Goal: Information Seeking & Learning: Learn about a topic

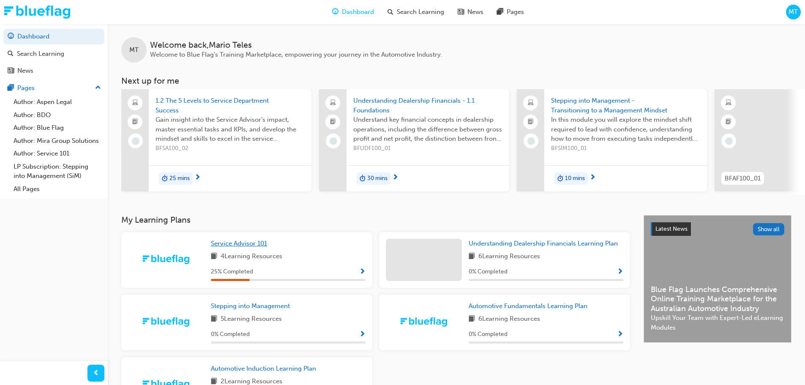
click at [240, 247] on span "Service Advisor 101" at bounding box center [239, 244] width 56 height 8
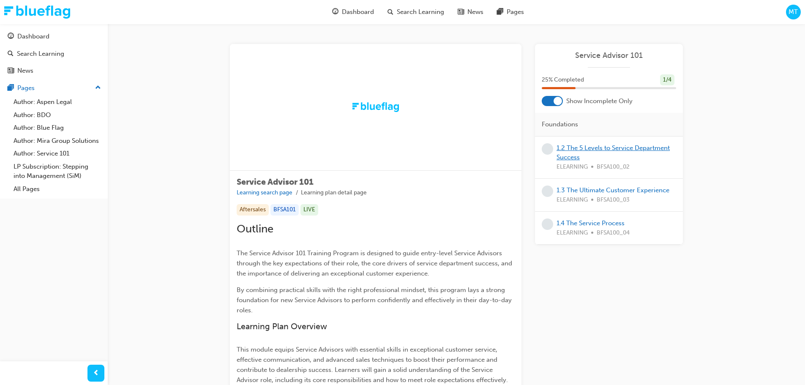
click at [588, 149] on link "1.2 The 5 Levels to Service Department Success" at bounding box center [613, 152] width 113 height 17
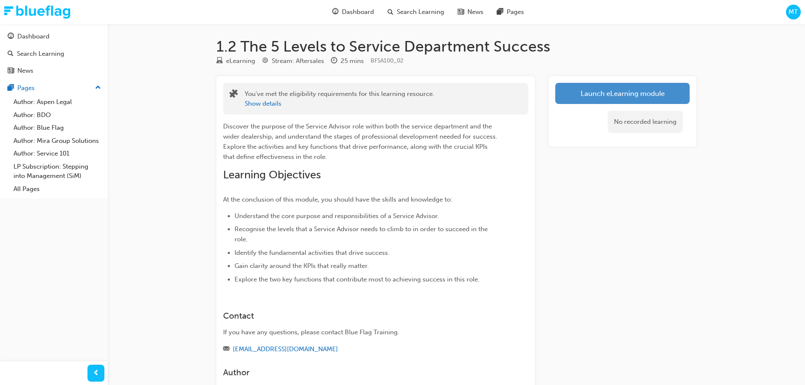
click at [614, 93] on link "Launch eLearning module" at bounding box center [622, 93] width 134 height 21
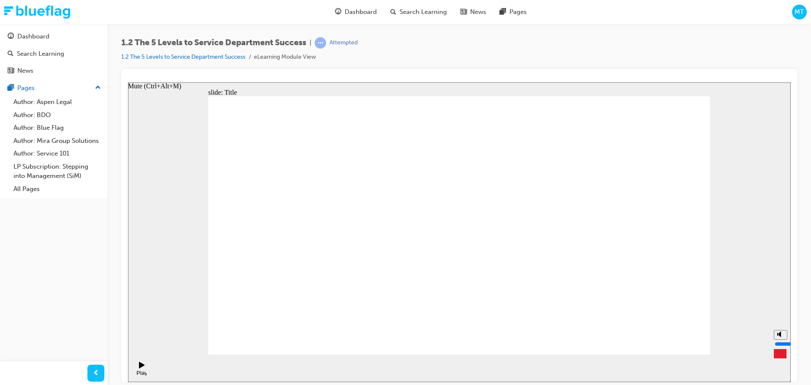
drag, startPoint x: 780, startPoint y: 338, endPoint x: 781, endPoint y: 343, distance: 5.6
click at [781, 343] on input "volume" at bounding box center [802, 343] width 55 height 7
drag, startPoint x: 781, startPoint y: 346, endPoint x: 781, endPoint y: 340, distance: 6.4
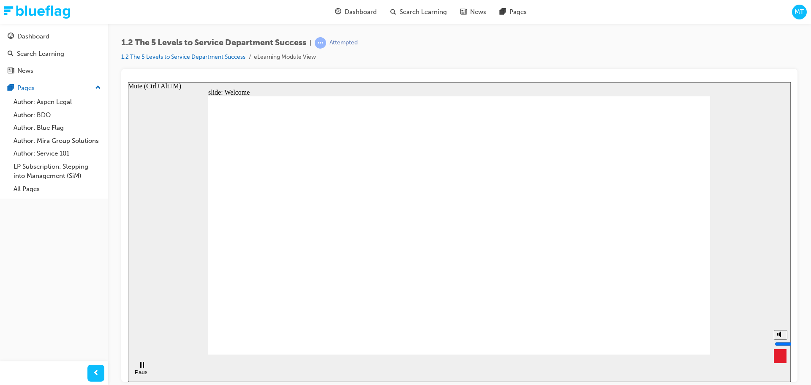
type input "6"
click at [781, 340] on input "volume" at bounding box center [802, 343] width 55 height 7
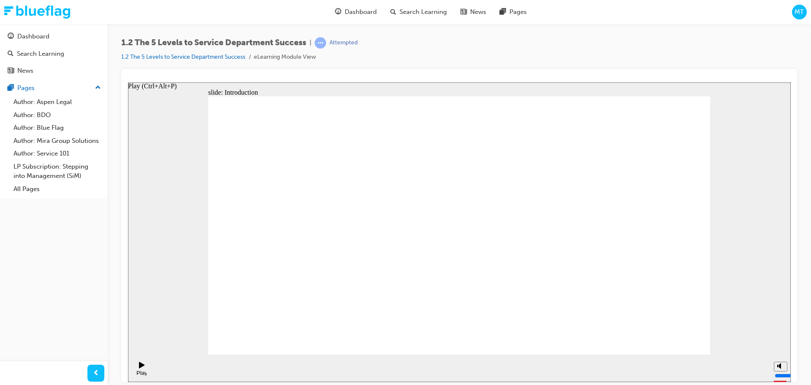
click at [140, 368] on icon "Play (Ctrl+Alt+P)" at bounding box center [142, 364] width 6 height 7
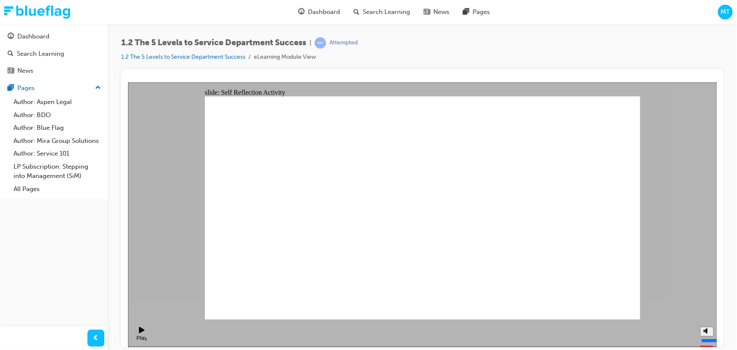
type textarea "F"
type textarea "D"
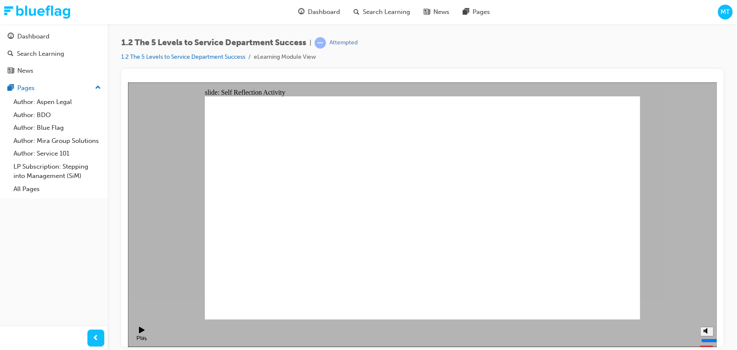
type textarea "D"
type textarea "Di"
type textarea "Dis"
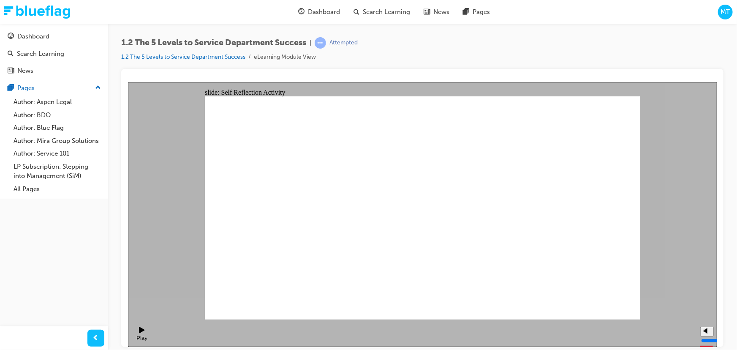
type textarea "Dism"
type textarea "Dismi"
type textarea "Dismis"
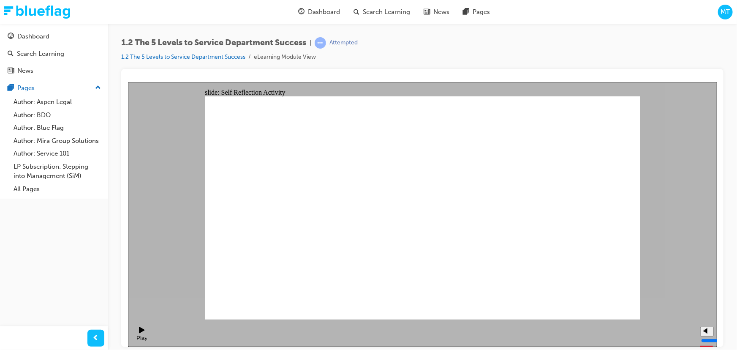
type textarea "Dismis"
type textarea "Dismiss"
type textarea "Dismisse"
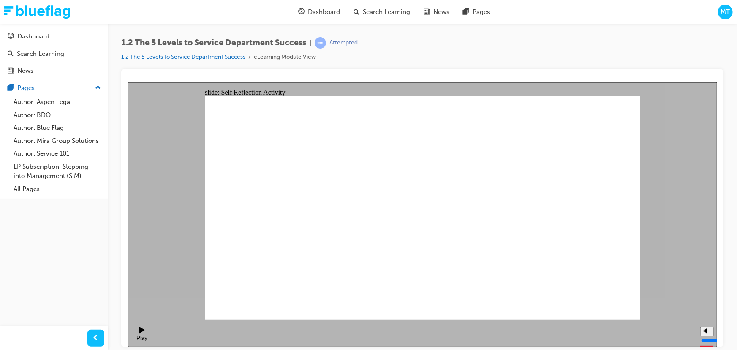
type textarea "Dismissed"
type textarea "M"
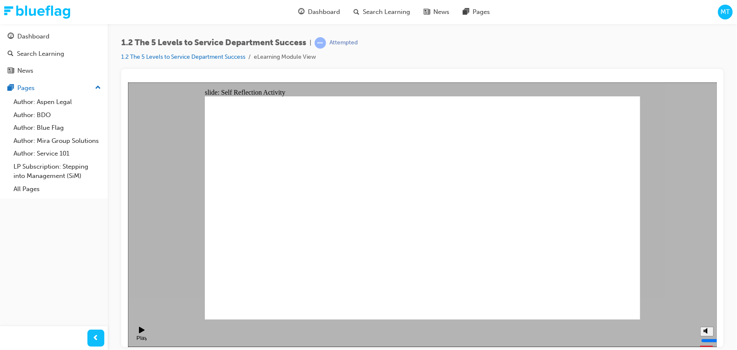
type textarea "Mo"
type textarea "Mor"
type textarea "More"
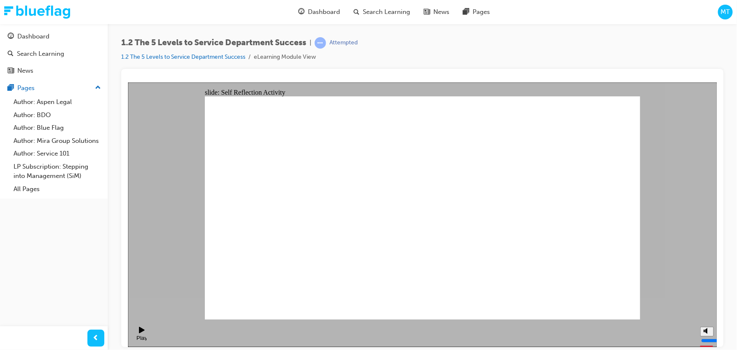
type textarea "More"
type textarea "More f"
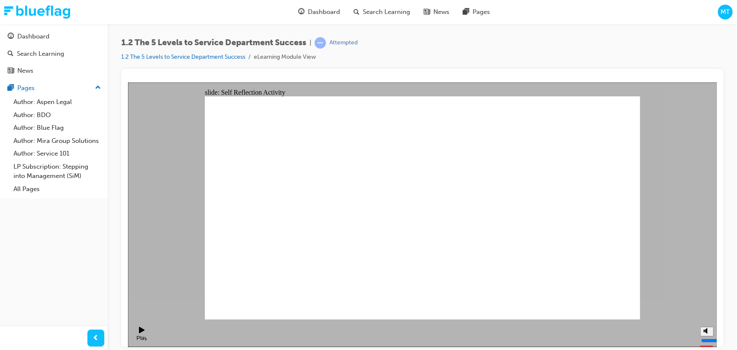
type textarea "More fi"
type textarea "More f"
type textarea "More fr"
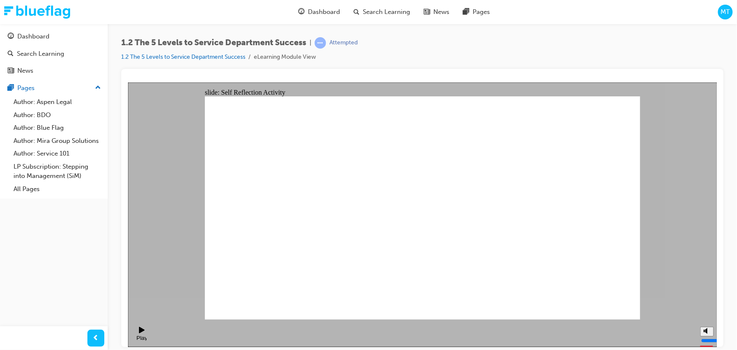
type textarea "More fr"
type textarea "More fri"
type textarea "More frie"
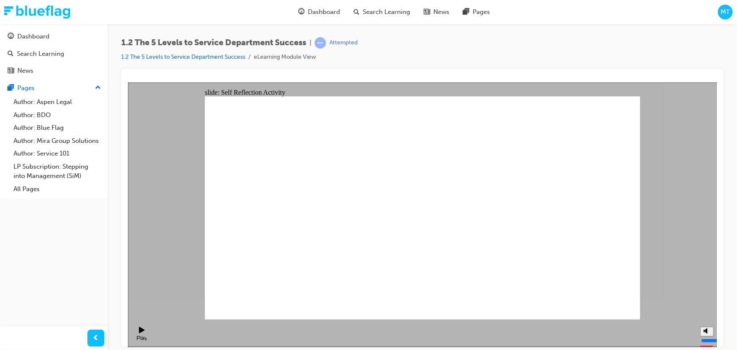
type textarea "More frien"
type textarea "More friend"
type textarea "More friendl"
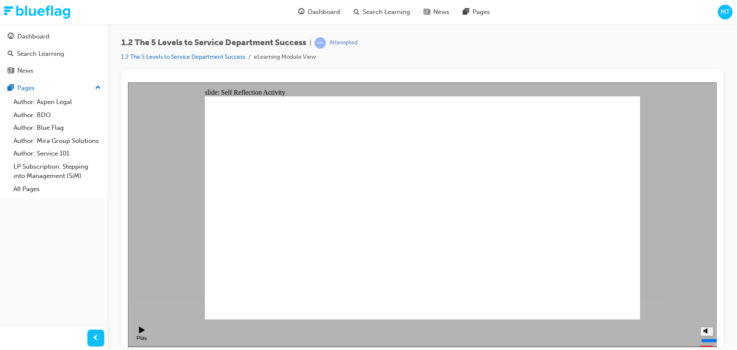
type textarea "More friendl"
type textarea "More friendly"
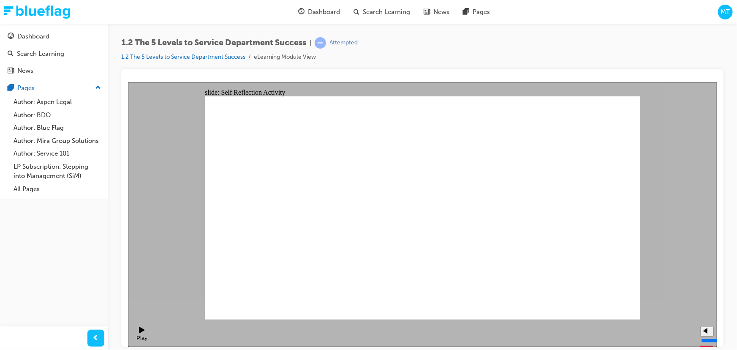
type textarea "S"
type textarea "Sa"
type textarea "Sat"
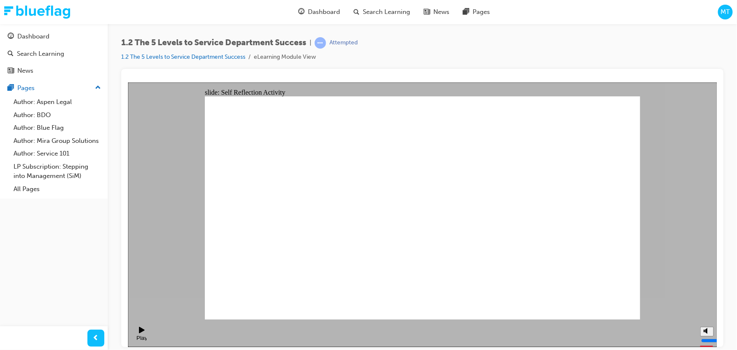
type textarea "Sat"
type textarea "Sati"
type textarea "Satis"
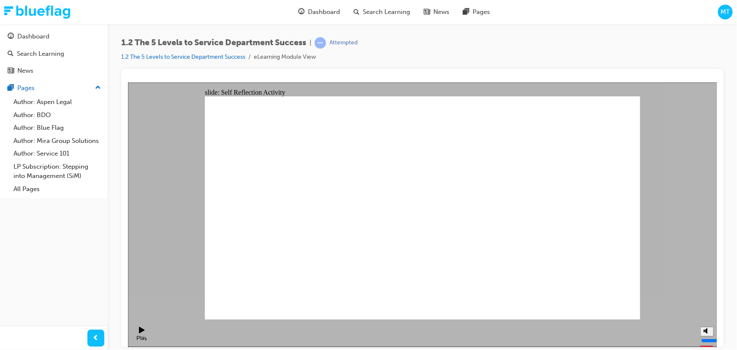
type textarea "Satisf"
type textarea "Satisfo"
type textarea "Satisf"
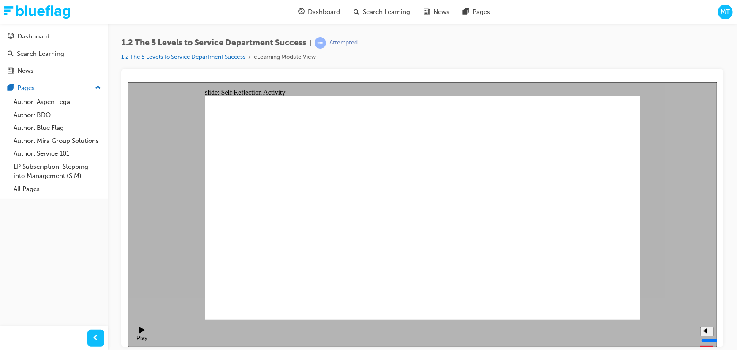
type textarea "Satisf"
type textarea "Satisfi"
type textarea "Satisfie"
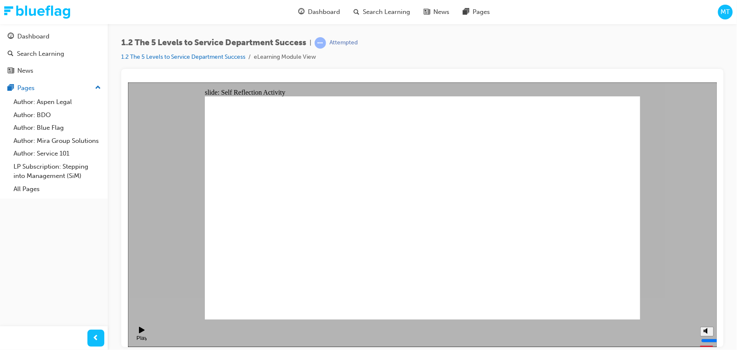
type textarea "Satisfied"
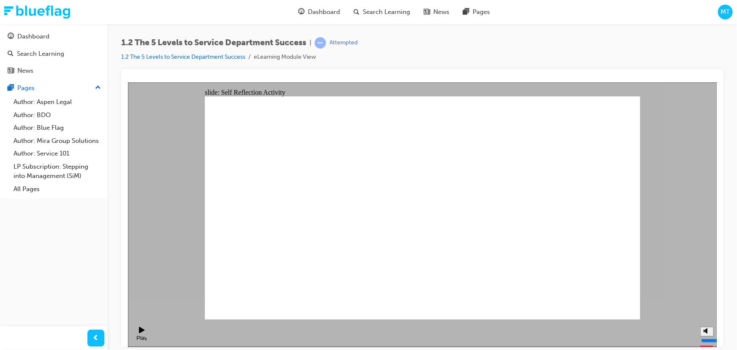
type textarea "D"
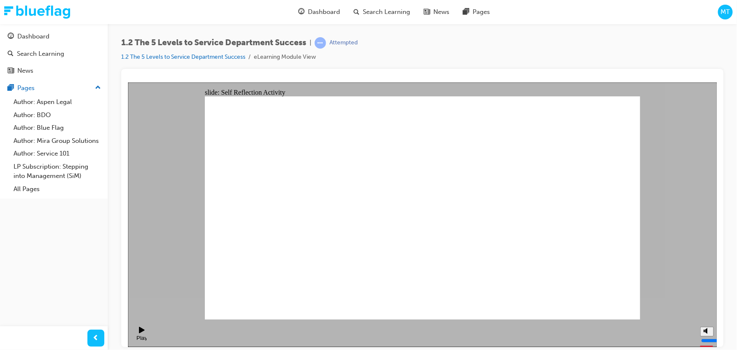
type textarea "Di"
type textarea "Did"
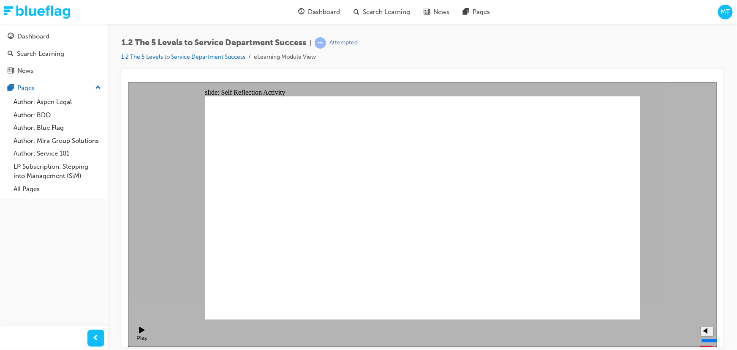
type textarea "Did"
type textarea "Did n"
type textarea "Did no"
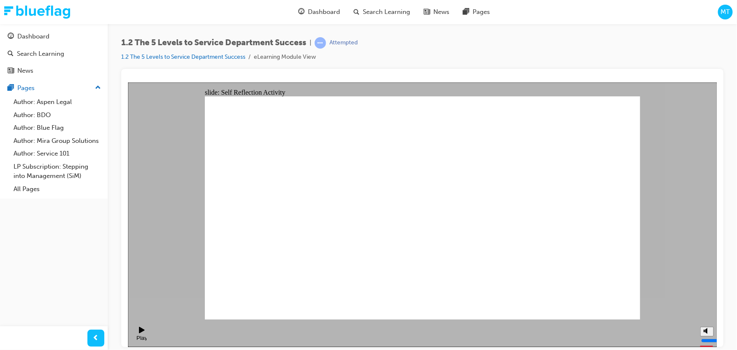
type textarea "Did not"
type textarea "Did not l"
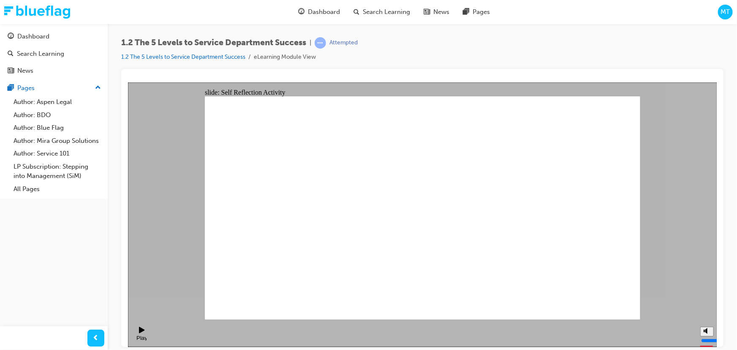
type textarea "Did not l"
type textarea "Did not li"
type textarea "Did not lis"
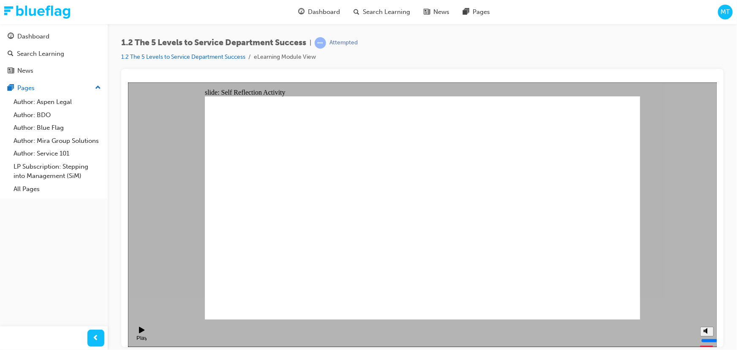
type textarea "Did not list"
type textarea "Did not liste"
type textarea "Did not listen"
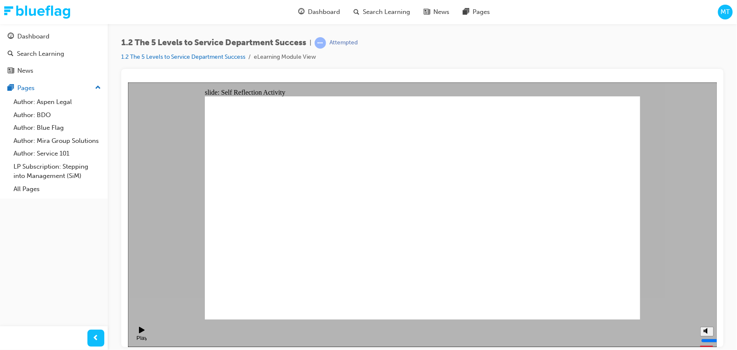
type textarea "Did not listen"
type textarea "Dismissed"
type textarea "Did not listen"
type textarea "More friendly"
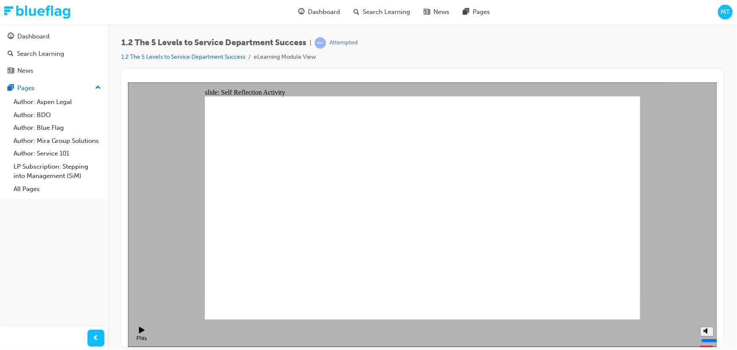
type textarea "Satisfied"
click at [707, 330] on div "misc controls" at bounding box center [706, 320] width 13 height 32
click at [705, 302] on icon "Mute (Ctrl+Alt+M)" at bounding box center [707, 299] width 7 height 6
click at [705, 302] on polygon "Unmute (Ctrl+Alt+M)" at bounding box center [706, 299] width 2 height 6
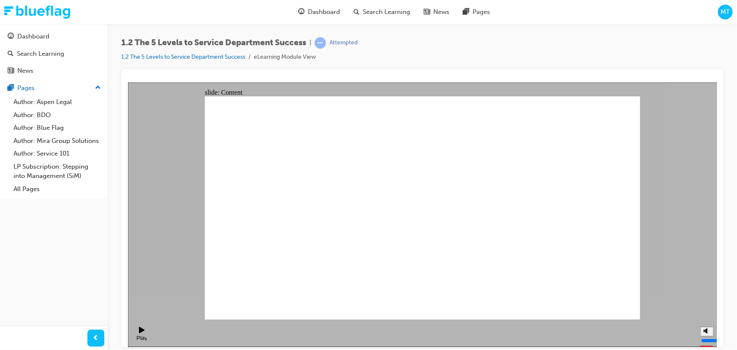
click at [704, 302] on icon "Mute (Ctrl+Alt+M)" at bounding box center [707, 299] width 7 height 6
click at [704, 302] on icon "Unmute (Ctrl+Alt+M)" at bounding box center [707, 299] width 7 height 6
type input "6"
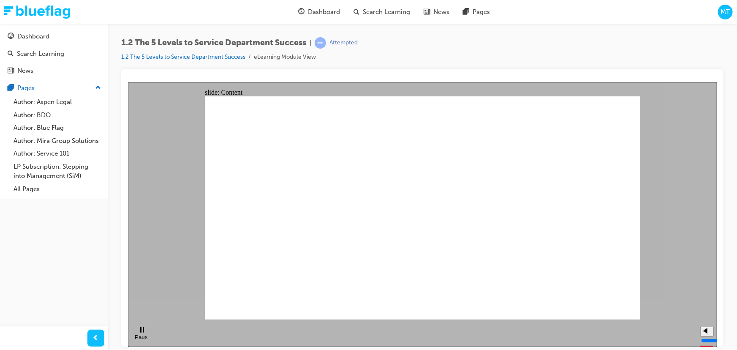
drag, startPoint x: 479, startPoint y: 198, endPoint x: 471, endPoint y: 199, distance: 8.5
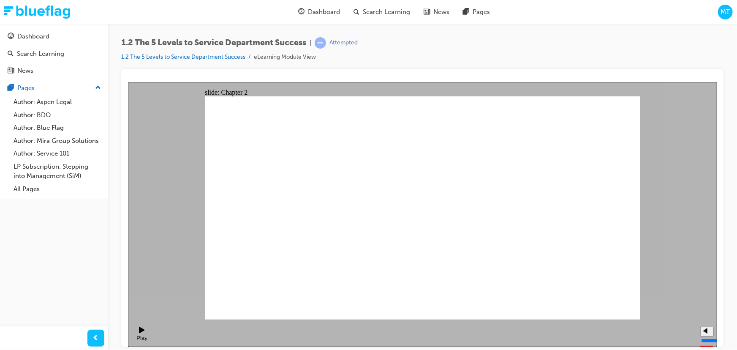
drag, startPoint x: 511, startPoint y: 268, endPoint x: 507, endPoint y: 251, distance: 17.0
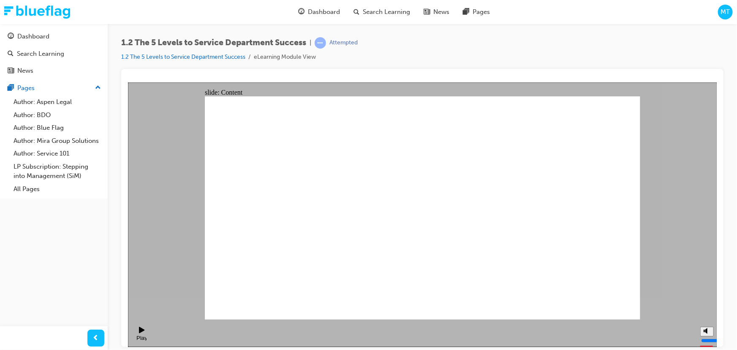
click at [135, 334] on div "Play (Ctrl+Alt+P)" at bounding box center [141, 340] width 14 height 13
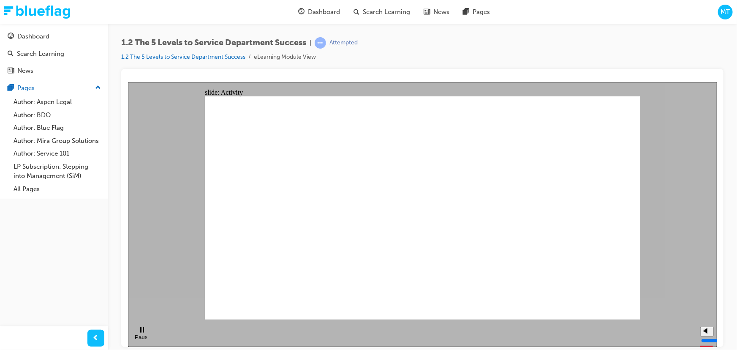
checkbox input "true"
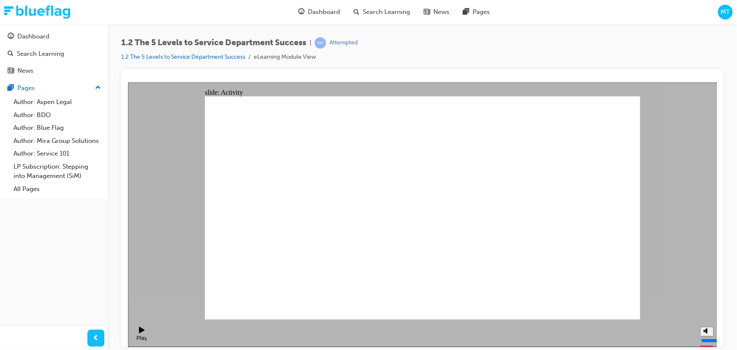
checkbox input "true"
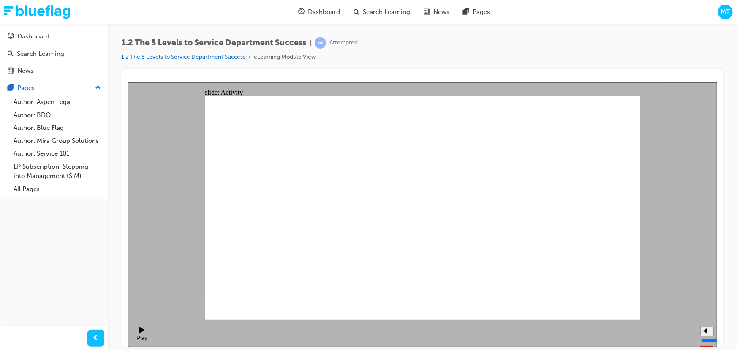
checkbox input "true"
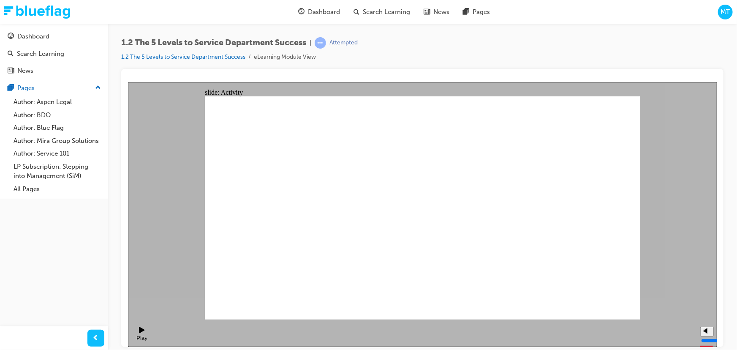
checkbox input "false"
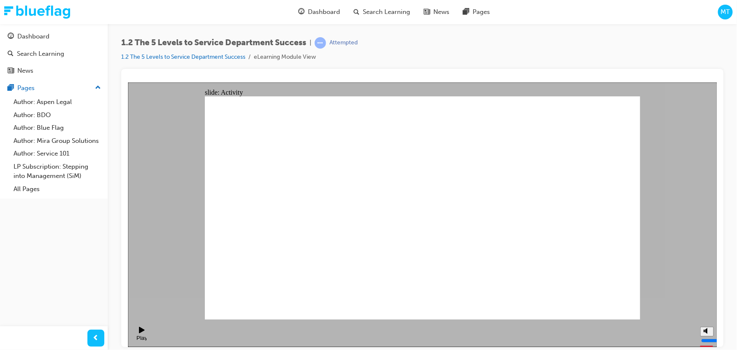
checkbox input "false"
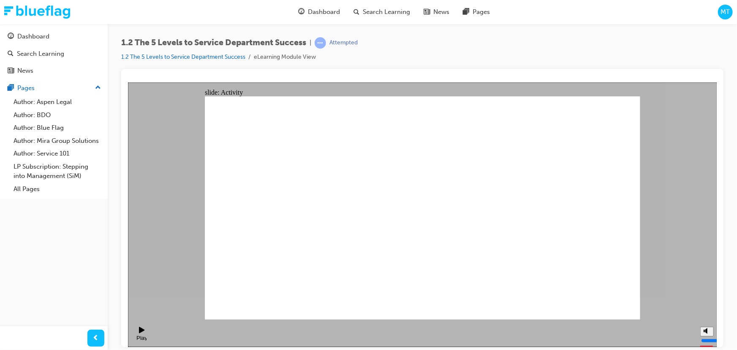
checkbox input "false"
click at [137, 334] on div "Play (Ctrl+Alt+P)" at bounding box center [141, 340] width 14 height 13
checkbox input "false"
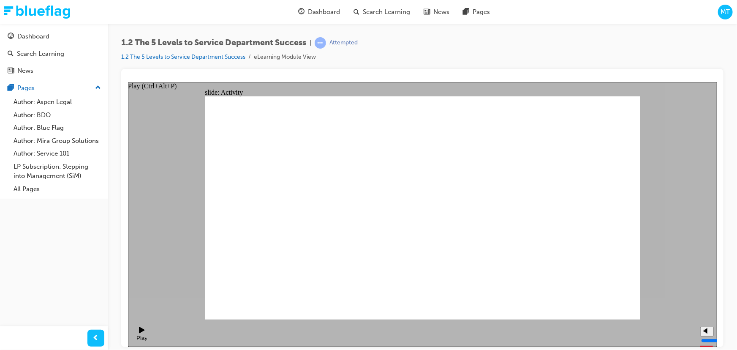
checkbox input "false"
checkbox input "true"
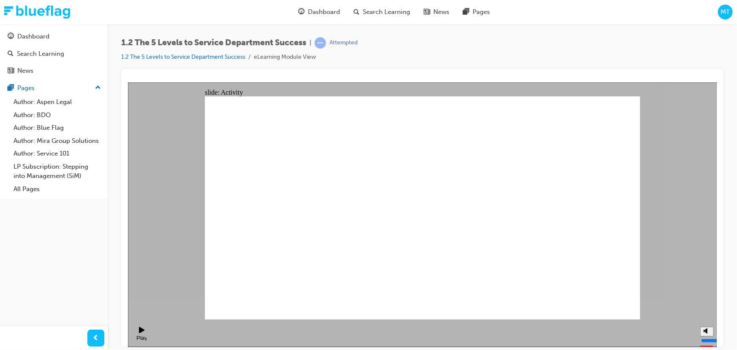
checkbox input "true"
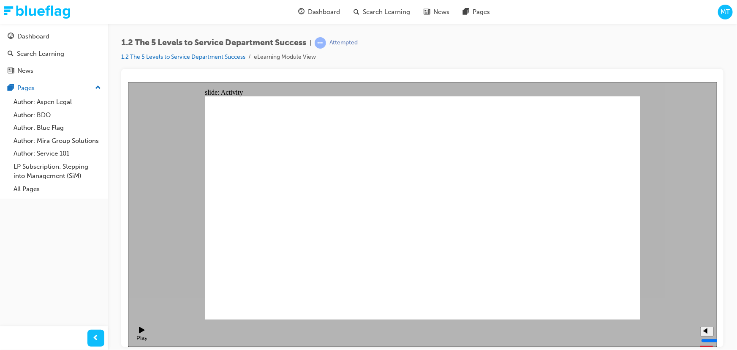
checkbox input "true"
checkbox input "false"
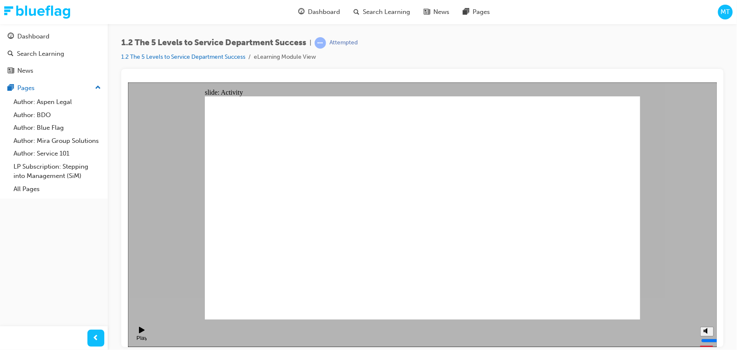
checkbox input "true"
checkbox input "false"
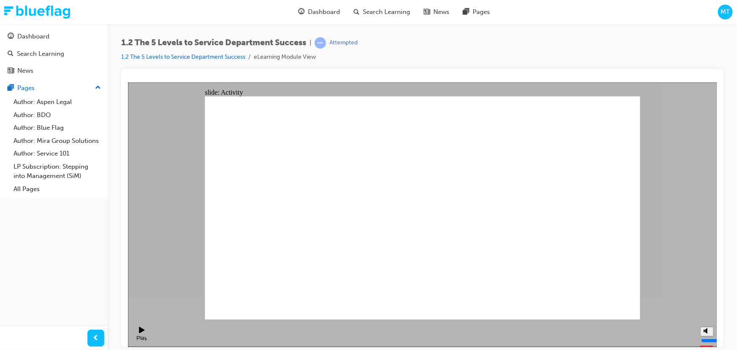
checkbox input "true"
checkbox input "false"
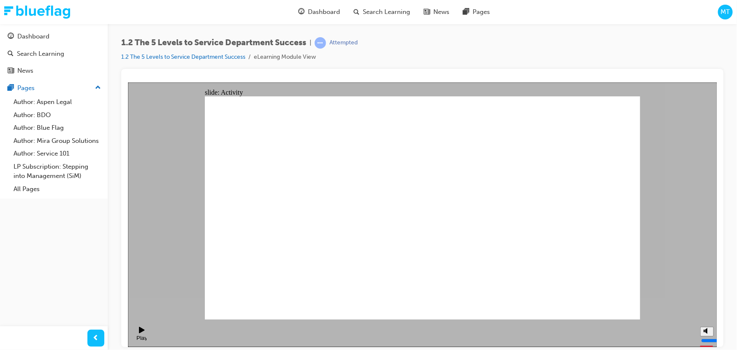
checkbox input "true"
checkbox input "false"
checkbox input "true"
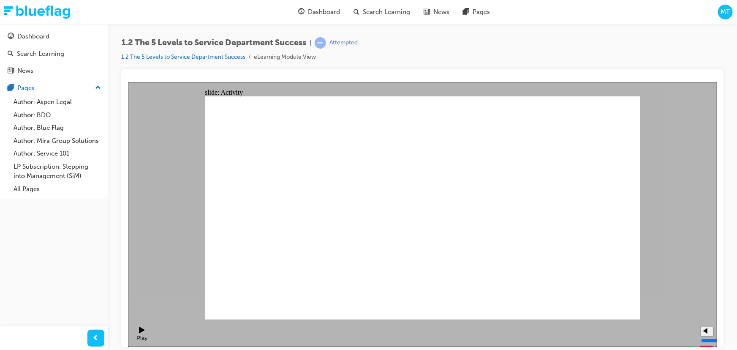
checkbox input "false"
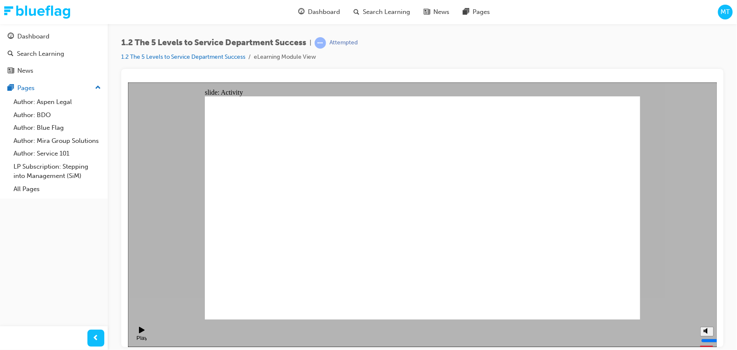
checkbox input "true"
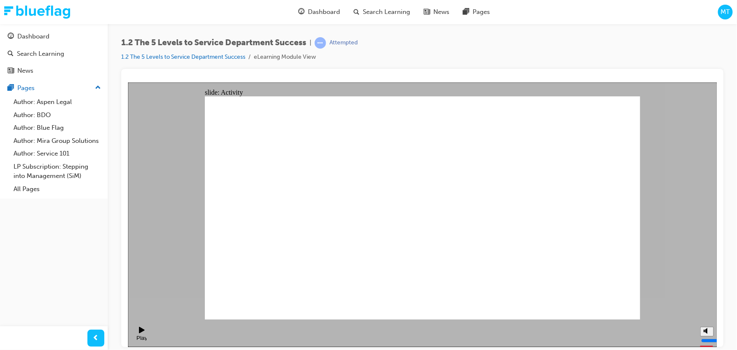
checkbox input "true"
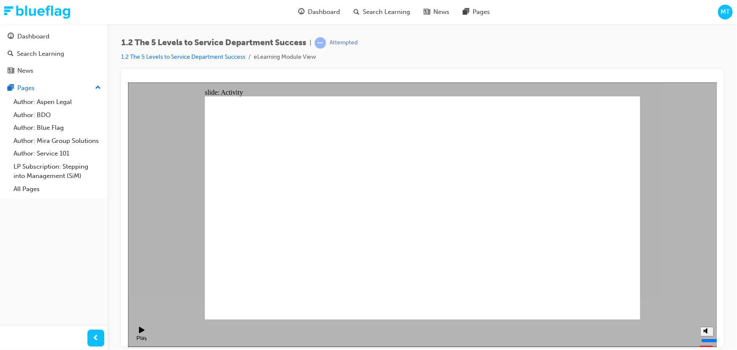
checkbox input "false"
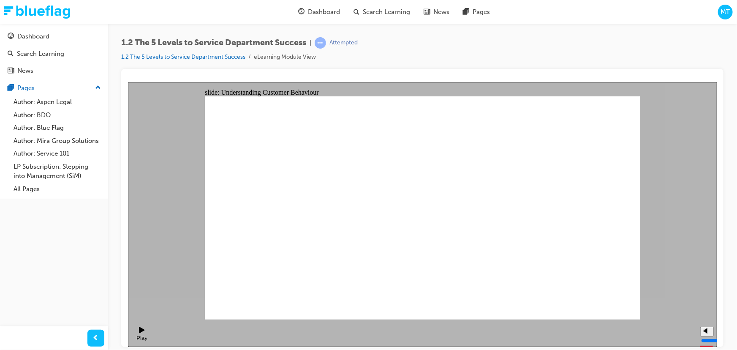
drag, startPoint x: 603, startPoint y: 188, endPoint x: 596, endPoint y: 188, distance: 7.2
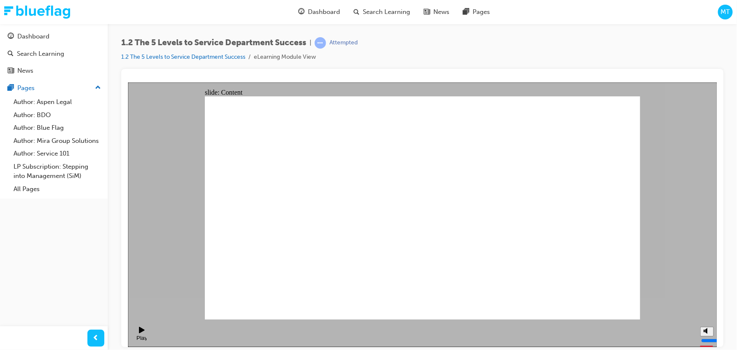
drag, startPoint x: 279, startPoint y: 175, endPoint x: 379, endPoint y: 260, distance: 131.6
drag, startPoint x: 276, startPoint y: 229, endPoint x: 473, endPoint y: 265, distance: 200.5
drag, startPoint x: 257, startPoint y: 281, endPoint x: 553, endPoint y: 265, distance: 296.3
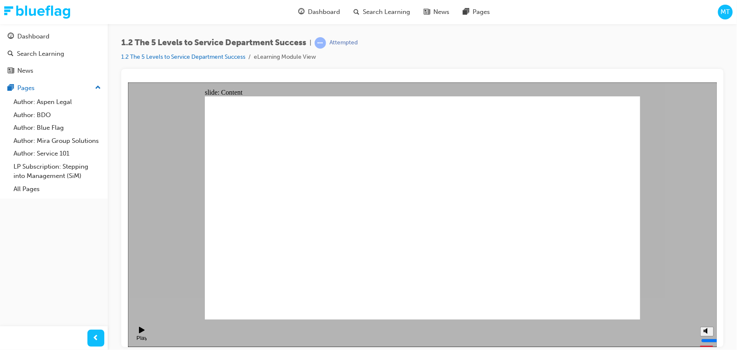
drag, startPoint x: 284, startPoint y: 280, endPoint x: 472, endPoint y: 266, distance: 188.2
drag, startPoint x: 288, startPoint y: 228, endPoint x: 400, endPoint y: 260, distance: 116.8
drag, startPoint x: 286, startPoint y: 168, endPoint x: 579, endPoint y: 254, distance: 305.5
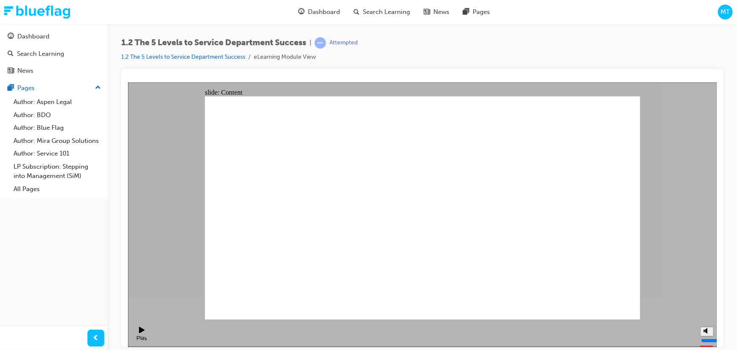
drag, startPoint x: 390, startPoint y: 247, endPoint x: 595, endPoint y: 259, distance: 204.9
drag, startPoint x: 580, startPoint y: 255, endPoint x: 369, endPoint y: 261, distance: 211.8
drag, startPoint x: 374, startPoint y: 255, endPoint x: 586, endPoint y: 256, distance: 212.1
drag, startPoint x: 279, startPoint y: 172, endPoint x: 386, endPoint y: 254, distance: 134.1
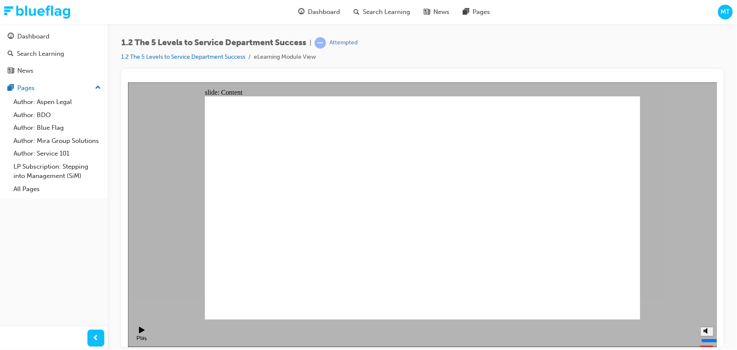
drag, startPoint x: 477, startPoint y: 262, endPoint x: 138, endPoint y: 186, distance: 347.3
drag, startPoint x: 354, startPoint y: 240, endPoint x: 225, endPoint y: 166, distance: 149.0
drag, startPoint x: 577, startPoint y: 260, endPoint x: 232, endPoint y: 228, distance: 346.7
drag, startPoint x: 276, startPoint y: 278, endPoint x: 531, endPoint y: 256, distance: 256.2
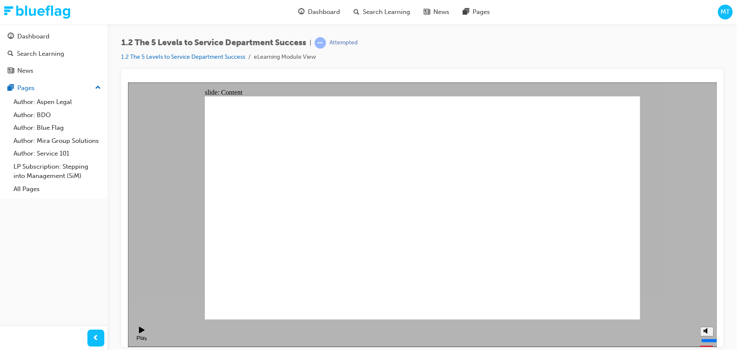
drag, startPoint x: 278, startPoint y: 174, endPoint x: 475, endPoint y: 271, distance: 220.0
drag, startPoint x: 265, startPoint y: 223, endPoint x: 354, endPoint y: 242, distance: 90.9
drag, startPoint x: 280, startPoint y: 279, endPoint x: 485, endPoint y: 264, distance: 205.1
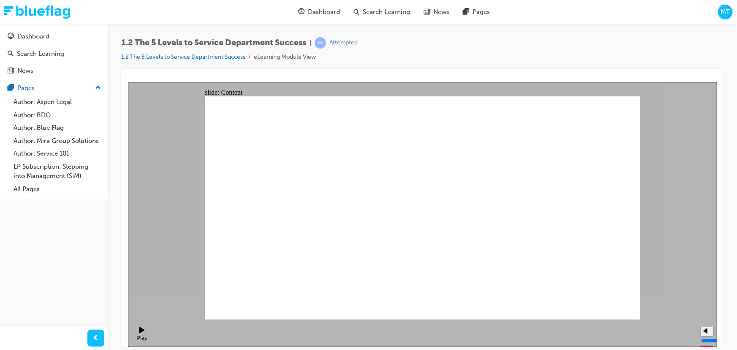
drag, startPoint x: 261, startPoint y: 168, endPoint x: 554, endPoint y: 251, distance: 303.9
drag, startPoint x: 292, startPoint y: 227, endPoint x: 400, endPoint y: 265, distance: 115.1
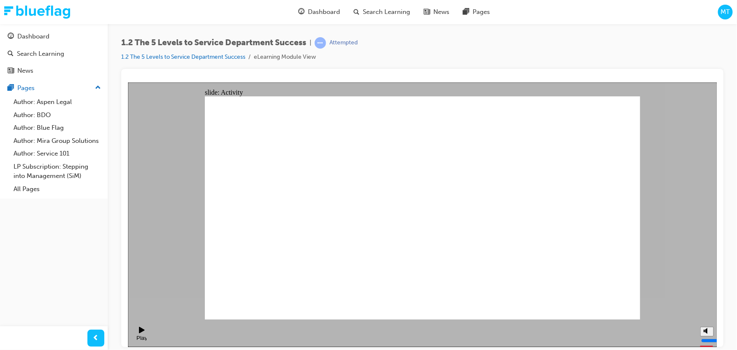
drag, startPoint x: 295, startPoint y: 232, endPoint x: 300, endPoint y: 232, distance: 5.1
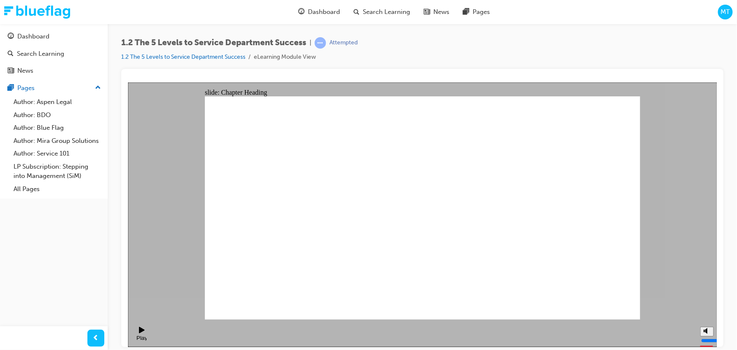
radio input "true"
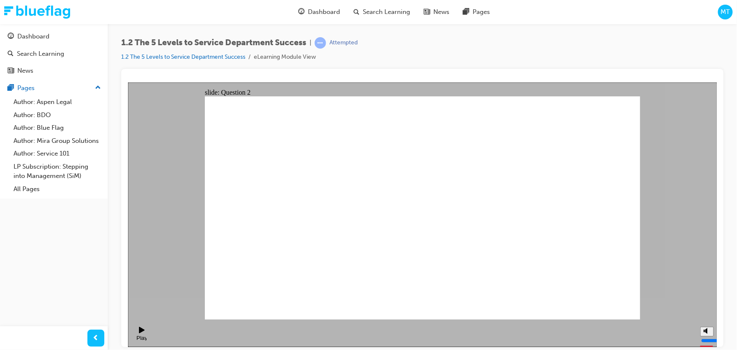
radio input "true"
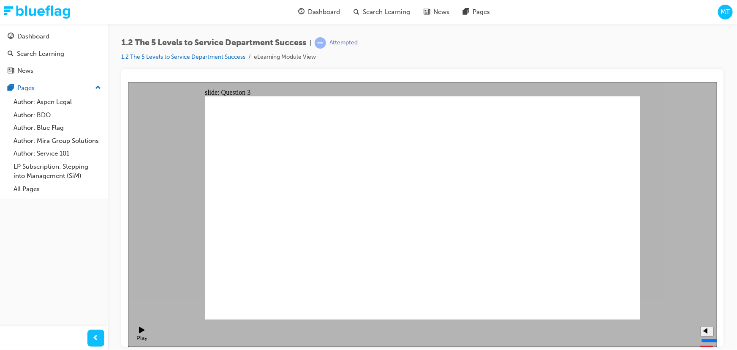
checkbox input "true"
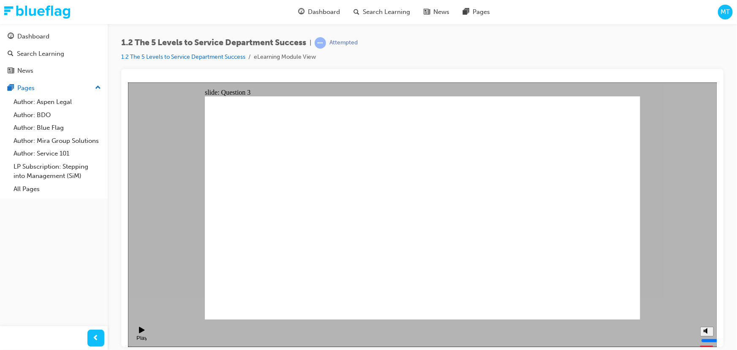
radio input "true"
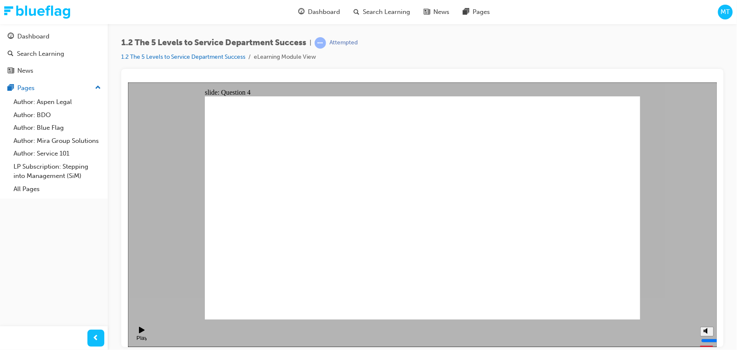
radio input "true"
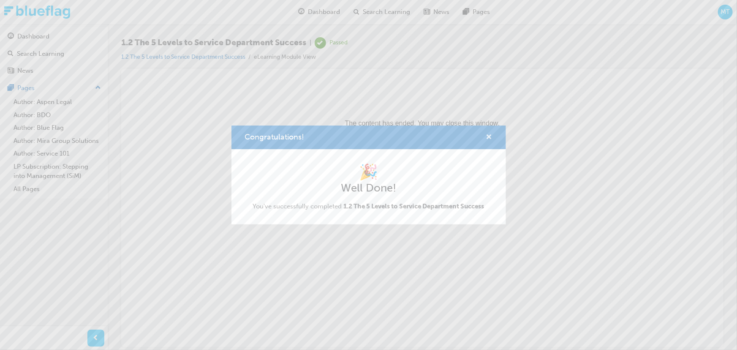
drag, startPoint x: 489, startPoint y: 135, endPoint x: 354, endPoint y: 53, distance: 157.4
click at [489, 135] on span "cross-icon" at bounding box center [489, 138] width 6 height 8
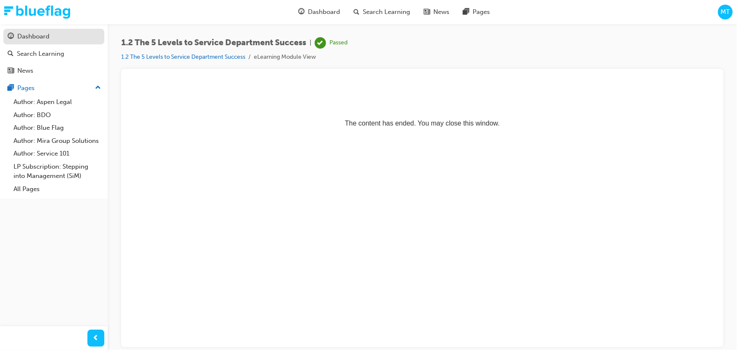
click at [26, 35] on div "Dashboard" at bounding box center [33, 37] width 32 height 10
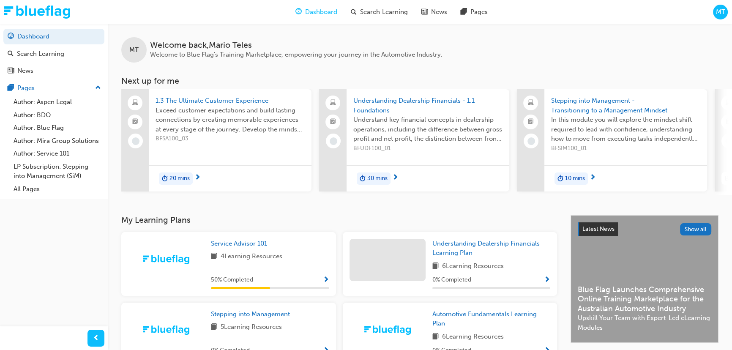
scroll to position [115, 0]
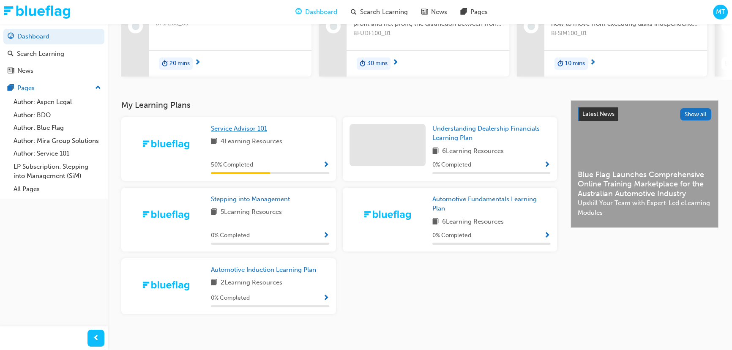
click at [230, 128] on span "Service Advisor 101" at bounding box center [239, 129] width 56 height 8
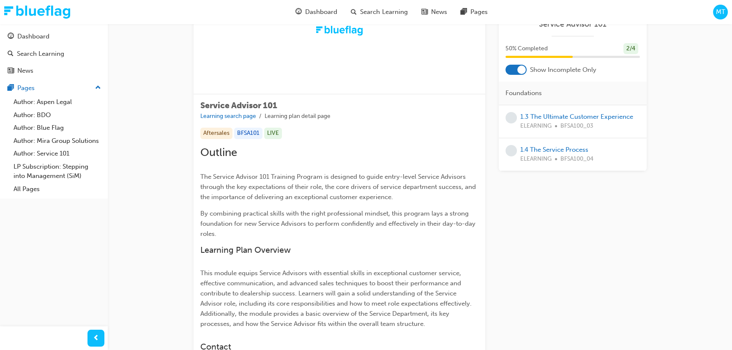
scroll to position [153, 0]
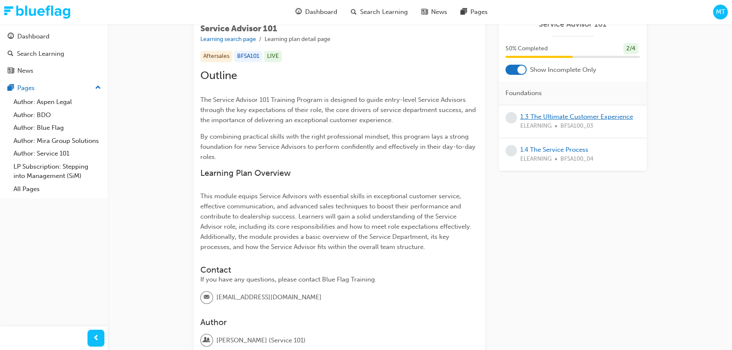
click at [584, 117] on link "1.3 The Ultimate Customer Experience" at bounding box center [576, 117] width 113 height 8
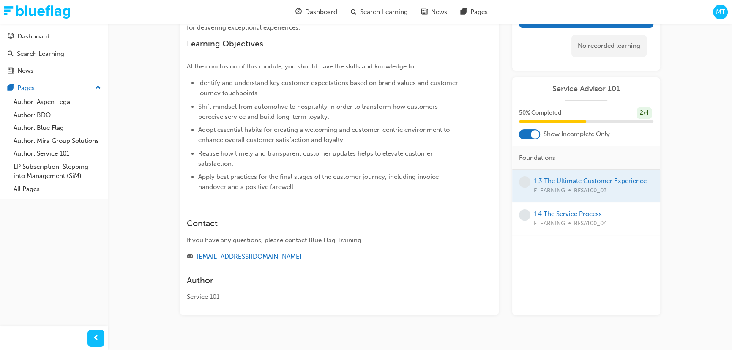
scroll to position [152, 0]
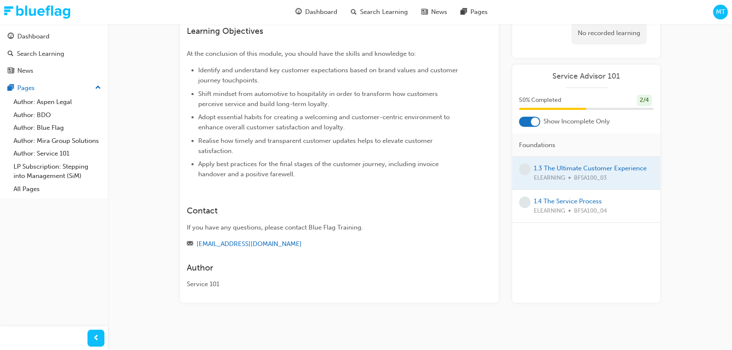
click at [565, 169] on div at bounding box center [586, 173] width 148 height 33
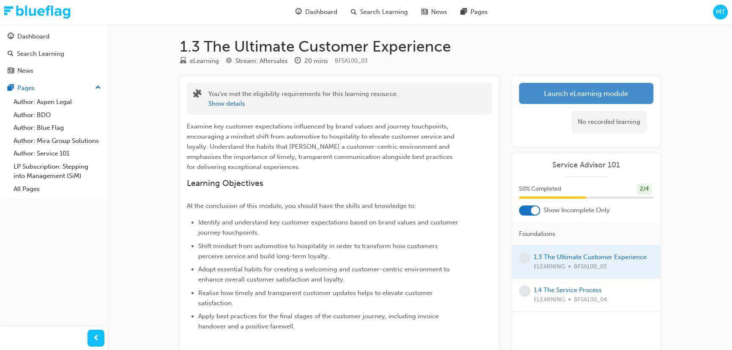
click at [588, 91] on link "Launch eLearning module" at bounding box center [586, 93] width 134 height 21
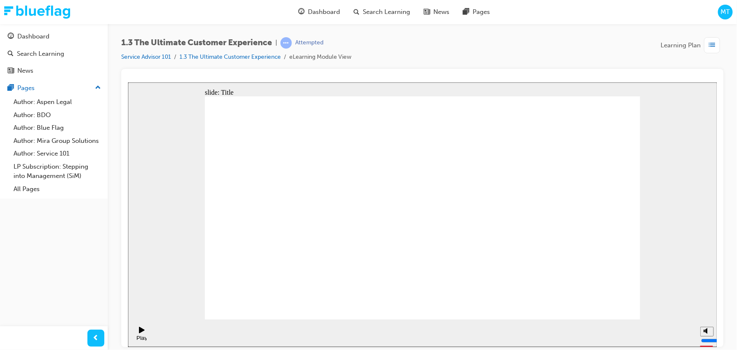
drag, startPoint x: 621, startPoint y: 303, endPoint x: 612, endPoint y: 301, distance: 9.0
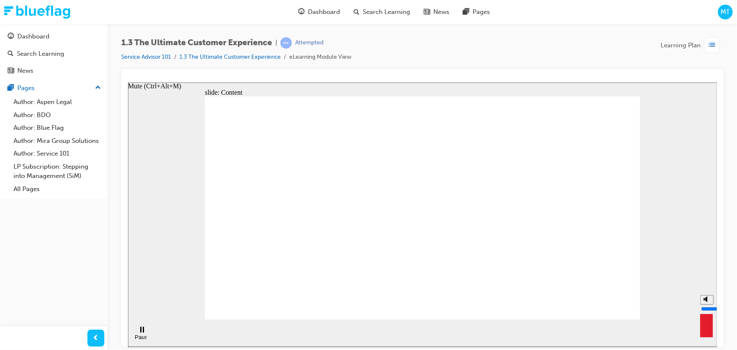
drag, startPoint x: 705, startPoint y: 299, endPoint x: 705, endPoint y: 289, distance: 9.7
type input "10"
click at [705, 305] on input "volume" at bounding box center [728, 308] width 55 height 7
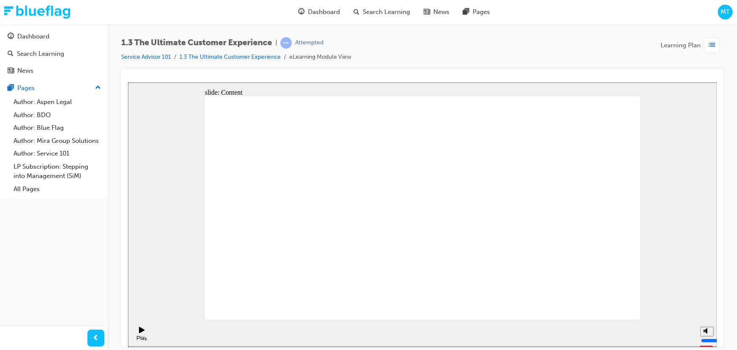
click at [135, 335] on div "Play (Ctrl+Alt+P)" at bounding box center [141, 333] width 14 height 14
drag, startPoint x: 464, startPoint y: 205, endPoint x: 633, endPoint y: 236, distance: 172.7
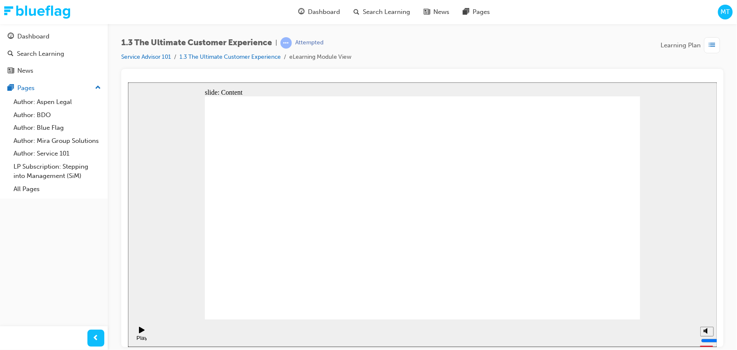
drag, startPoint x: 360, startPoint y: 263, endPoint x: 604, endPoint y: 236, distance: 244.9
drag, startPoint x: 359, startPoint y: 207, endPoint x: 625, endPoint y: 237, distance: 268.4
drag, startPoint x: 443, startPoint y: 268, endPoint x: 511, endPoint y: 250, distance: 70.0
drag, startPoint x: 260, startPoint y: 263, endPoint x: 507, endPoint y: 239, distance: 247.5
drag, startPoint x: 274, startPoint y: 200, endPoint x: 524, endPoint y: 228, distance: 251.7
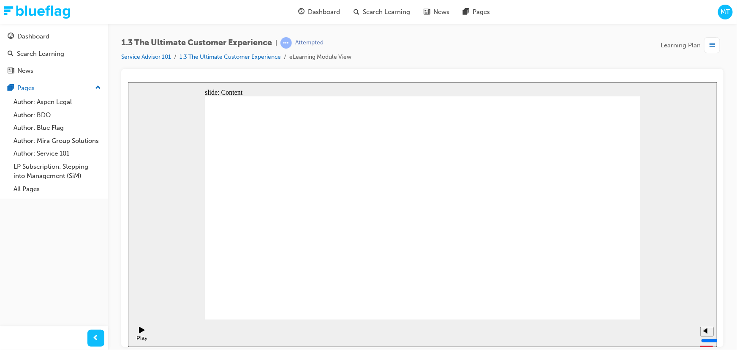
type textarea "I"
type textarea "Im"
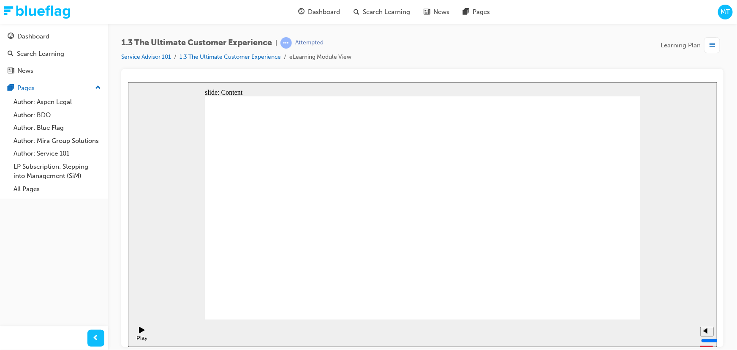
type textarea "Im"
type textarea "Imp"
type textarea "Impr"
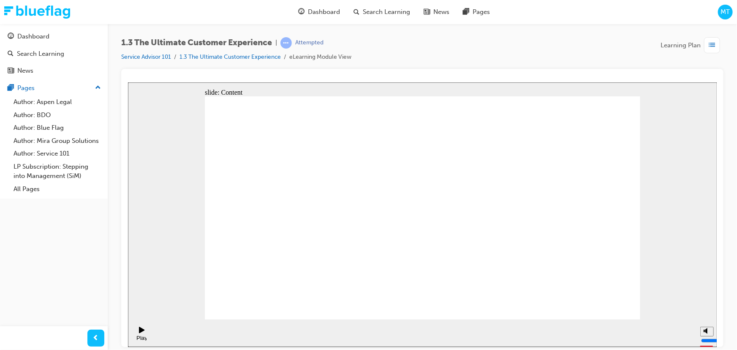
type textarea "Impro"
type textarea "Improv"
type textarea "Improve"
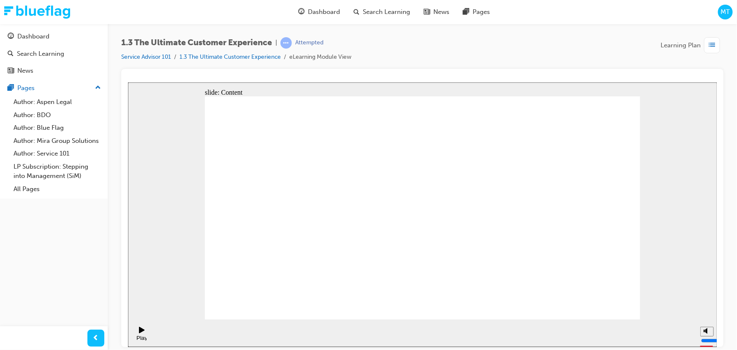
type textarea "Improve"
type textarea "Improve c"
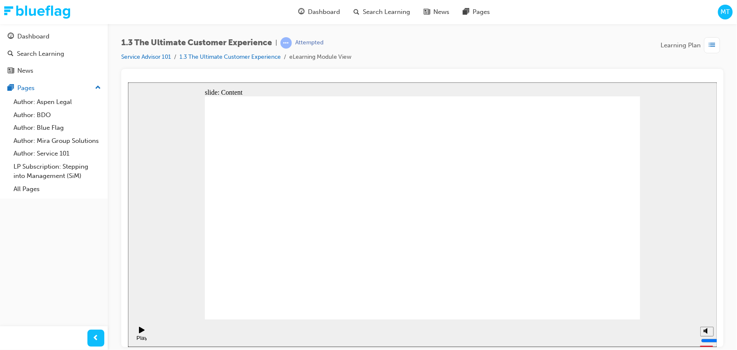
type textarea "Improve cu"
type textarea "Improve cus"
type textarea "Improve cust"
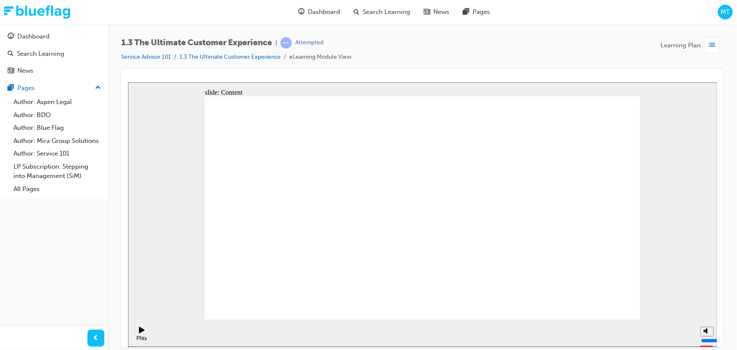
type textarea "Improve cust"
type textarea "Improve custo"
type textarea "Improve custom"
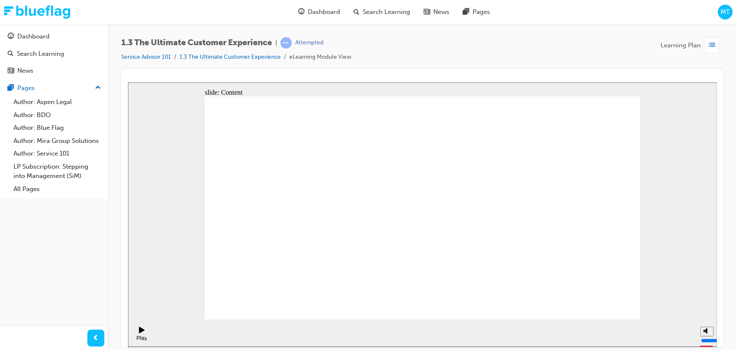
type textarea "Improve custome"
type textarea "Improve customer"
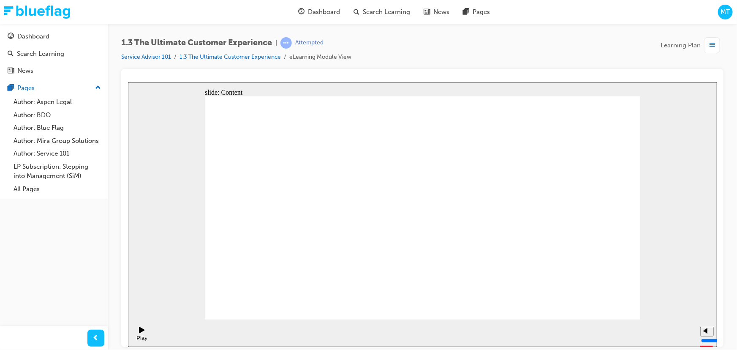
type textarea "Improve customer"
type textarea "Improve customer a"
type textarea "Improve customer am"
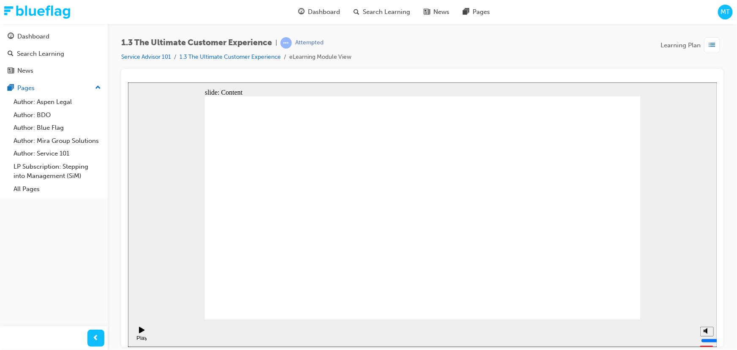
type textarea "Improve customer amm"
type textarea "Improve customer amme"
type textarea "Improve customer ammen"
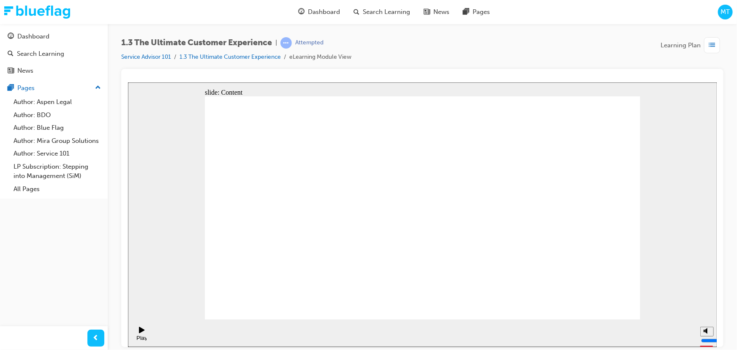
type textarea "Improve customer ammen"
type textarea "Improve customer ammene"
type textarea "Improve customer ammenei"
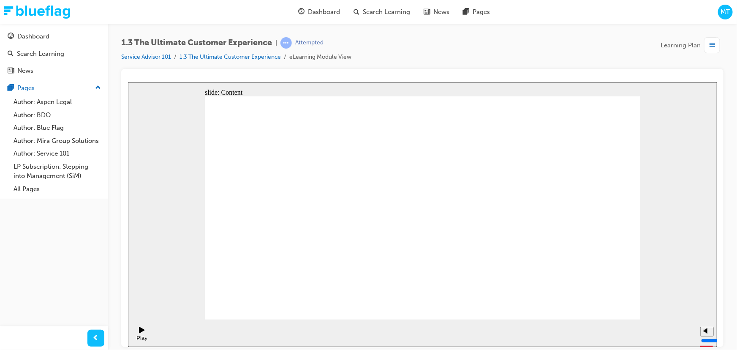
type textarea "Improve customer ammeneit"
type textarea "Improve customer ammeneiti"
type textarea "Improve customer ammeneitie"
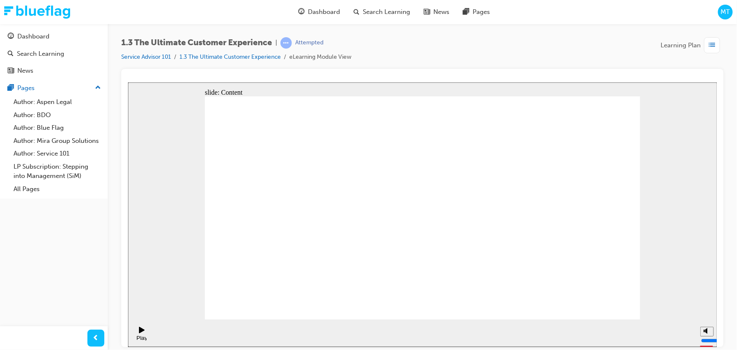
type textarea "Improve customer ammeneitie"
type textarea "Improve customer ammeneities"
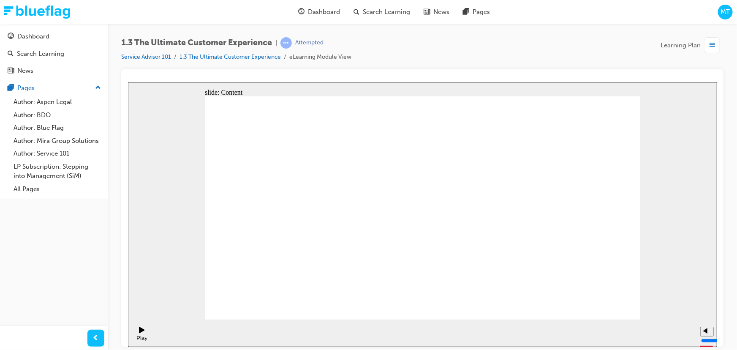
type textarea "Improve customer ammeneties"
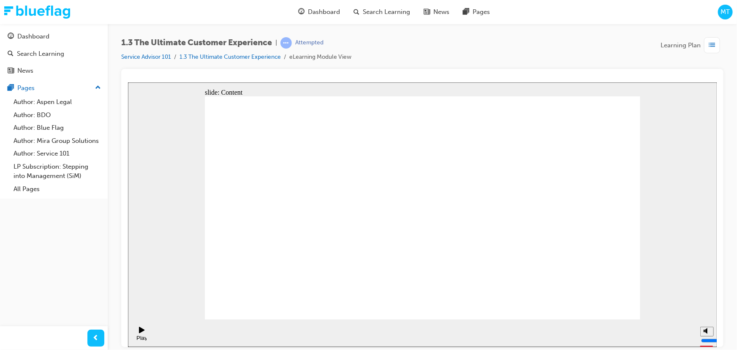
type textarea "Improve customer ammeneties"
type textarea "Improve customer ameneties"
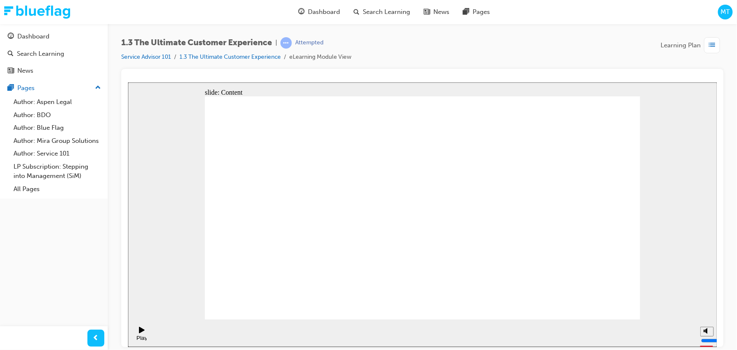
type textarea "Improve customer amenties"
type textarea "Improve customer amenities"
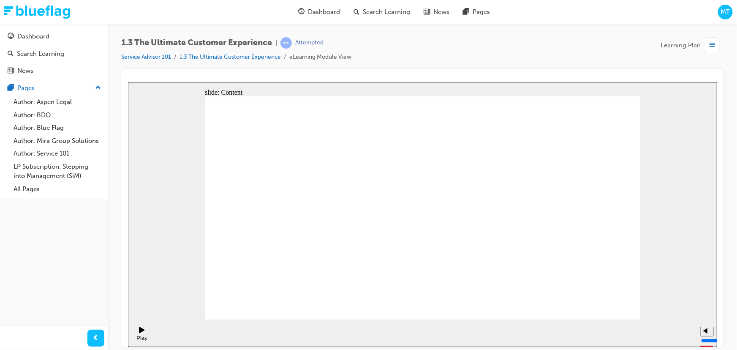
type textarea "Improve customer amenities"
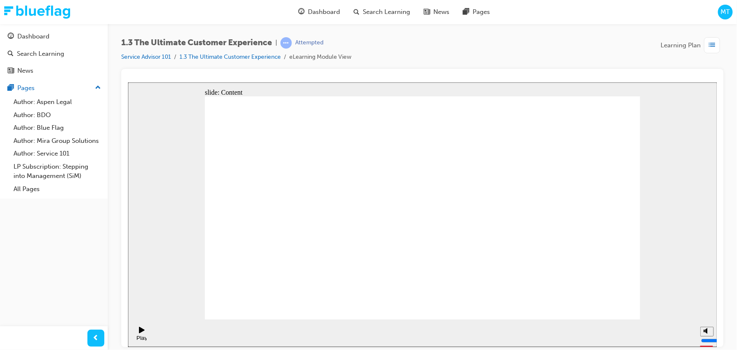
type textarea "Improve customer amenities"
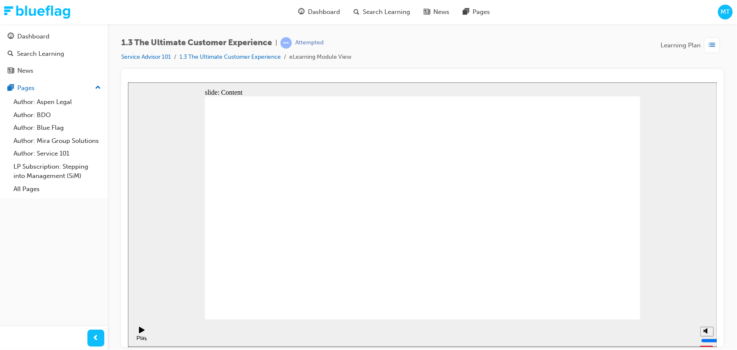
radio input "true"
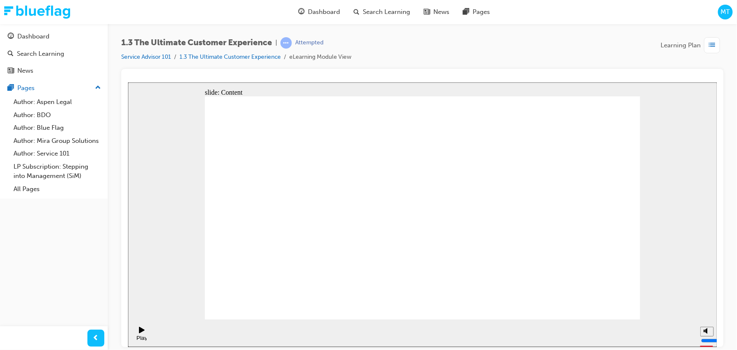
radio input "true"
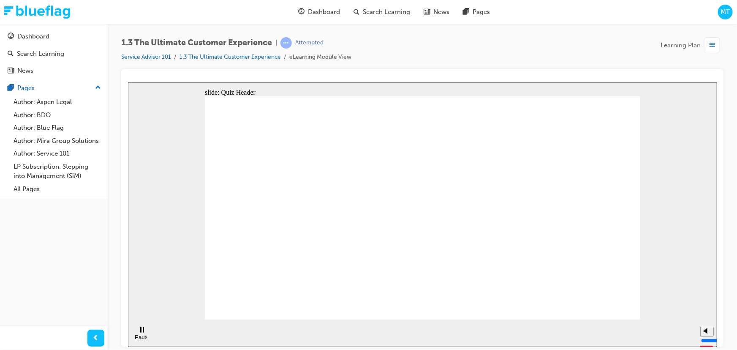
checkbox input "true"
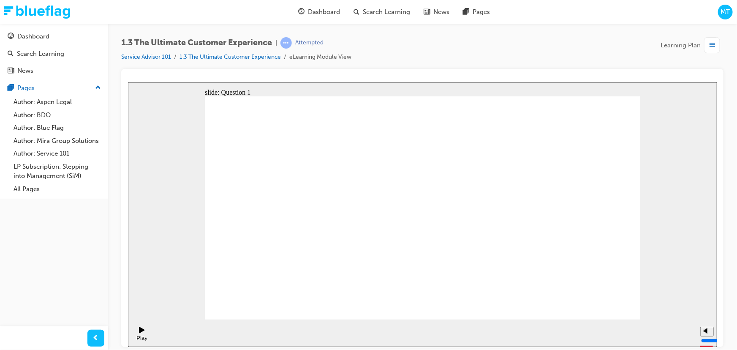
checkbox input "true"
radio input "true"
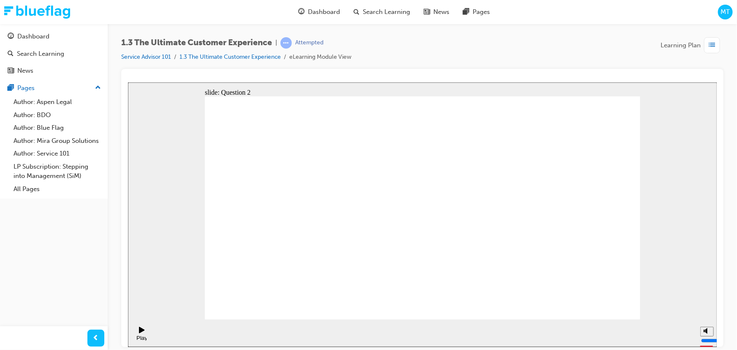
radio input "true"
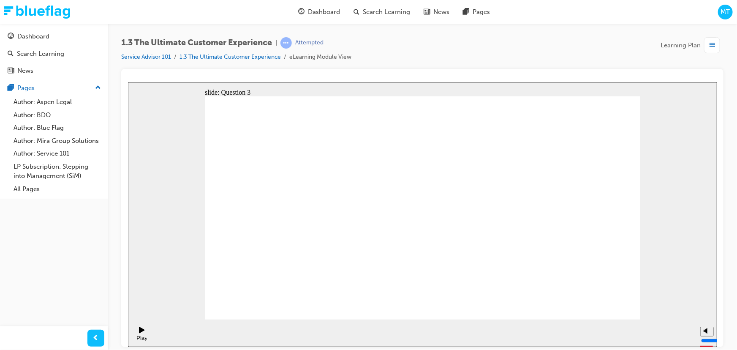
drag, startPoint x: 267, startPoint y: 257, endPoint x: 564, endPoint y: 188, distance: 304.7
drag, startPoint x: 275, startPoint y: 302, endPoint x: 486, endPoint y: 210, distance: 229.8
drag, startPoint x: 446, startPoint y: 301, endPoint x: 576, endPoint y: 210, distance: 159.0
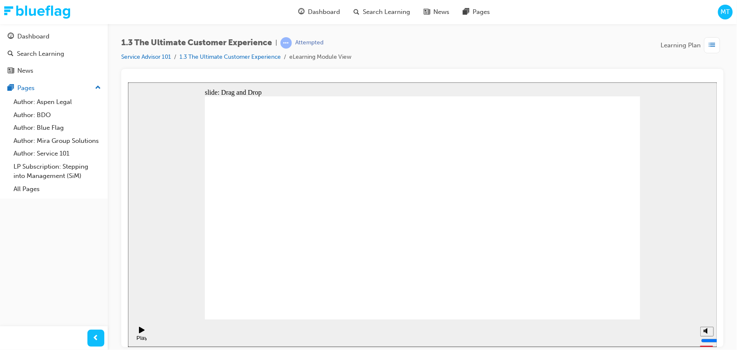
drag, startPoint x: 586, startPoint y: 205, endPoint x: 564, endPoint y: 279, distance: 78.0
drag, startPoint x: 504, startPoint y: 203, endPoint x: 536, endPoint y: 257, distance: 62.7
drag, startPoint x: 569, startPoint y: 186, endPoint x: 568, endPoint y: 228, distance: 42.3
drag, startPoint x: 277, startPoint y: 258, endPoint x: 570, endPoint y: 182, distance: 302.6
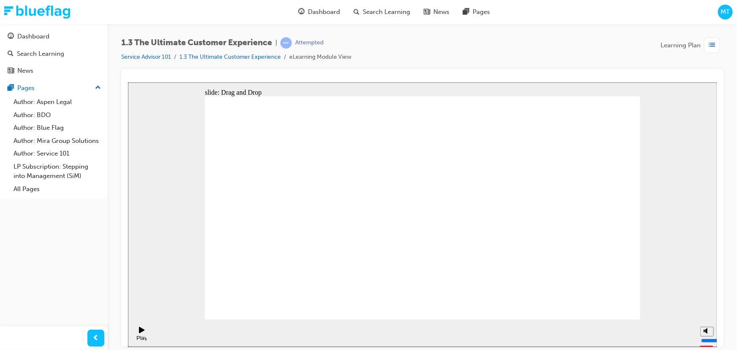
drag, startPoint x: 450, startPoint y: 257, endPoint x: 487, endPoint y: 208, distance: 61.6
drag, startPoint x: 467, startPoint y: 303, endPoint x: 599, endPoint y: 208, distance: 162.3
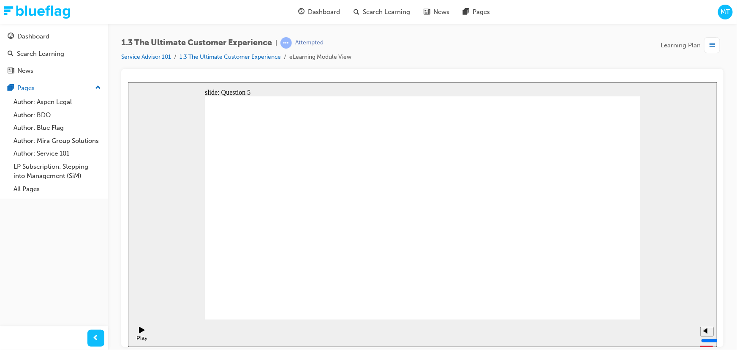
radio input "true"
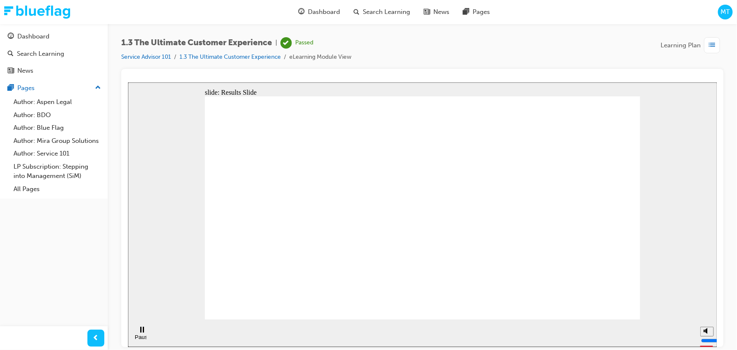
drag, startPoint x: 482, startPoint y: 251, endPoint x: 481, endPoint y: 260, distance: 9.3
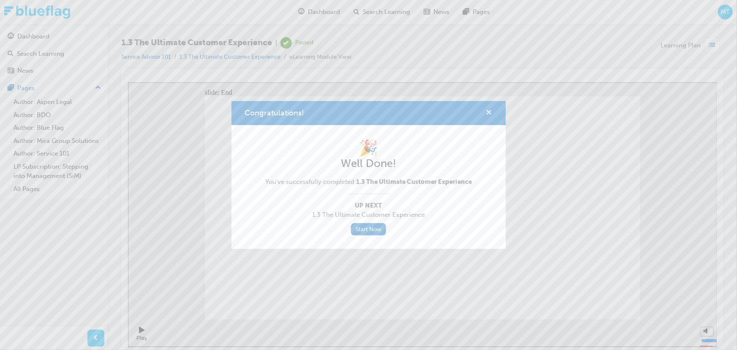
click at [491, 112] on span "cross-icon" at bounding box center [489, 113] width 6 height 8
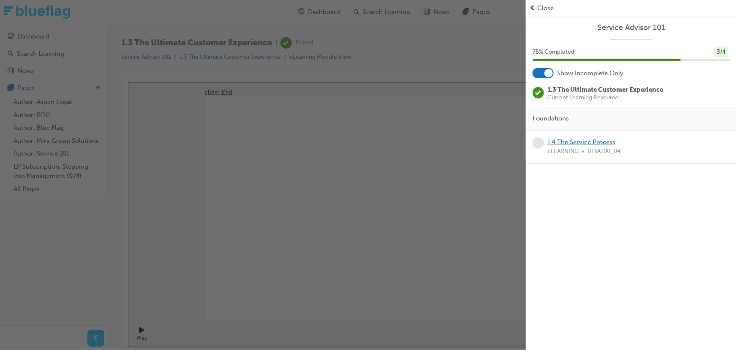
click at [571, 142] on link "1.4 The Service Process" at bounding box center [582, 142] width 68 height 8
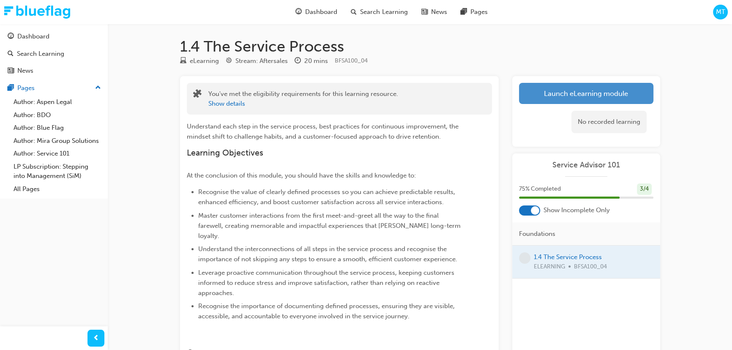
click at [560, 91] on link "Launch eLearning module" at bounding box center [586, 93] width 134 height 21
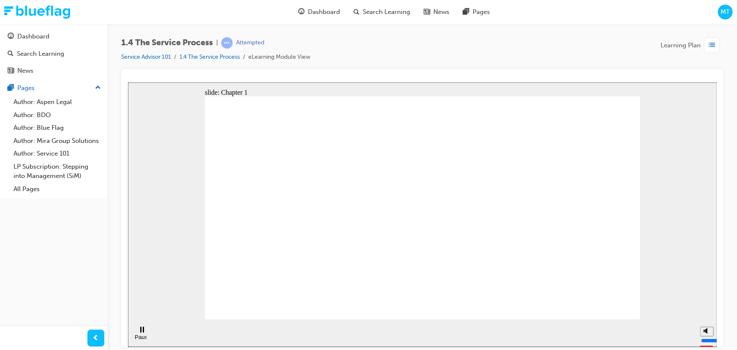
drag, startPoint x: 434, startPoint y: 252, endPoint x: 431, endPoint y: 246, distance: 6.6
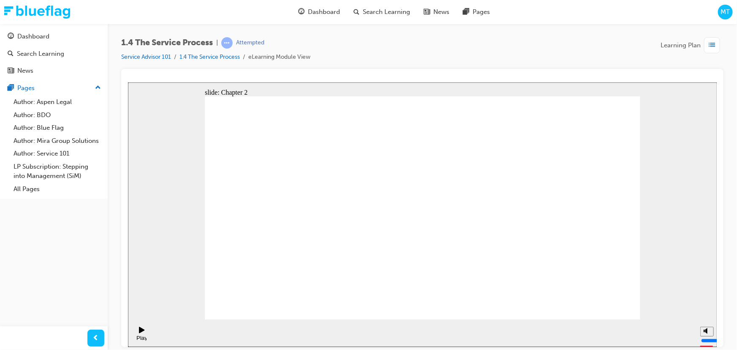
drag, startPoint x: 351, startPoint y: 273, endPoint x: 227, endPoint y: 169, distance: 161.1
drag, startPoint x: 370, startPoint y: 228, endPoint x: 608, endPoint y: 188, distance: 241.2
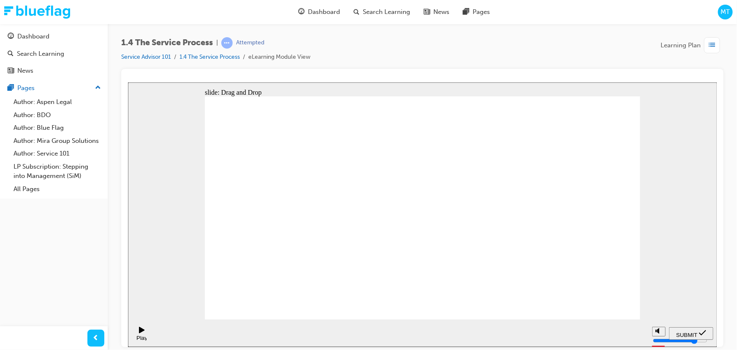
drag, startPoint x: 498, startPoint y: 273, endPoint x: 296, endPoint y: 177, distance: 223.1
drag, startPoint x: 464, startPoint y: 227, endPoint x: 339, endPoint y: 174, distance: 136.6
drag, startPoint x: 452, startPoint y: 273, endPoint x: 380, endPoint y: 177, distance: 119.8
drag, startPoint x: 322, startPoint y: 237, endPoint x: 553, endPoint y: 186, distance: 236.3
drag, startPoint x: 566, startPoint y: 180, endPoint x: 517, endPoint y: 180, distance: 48.6
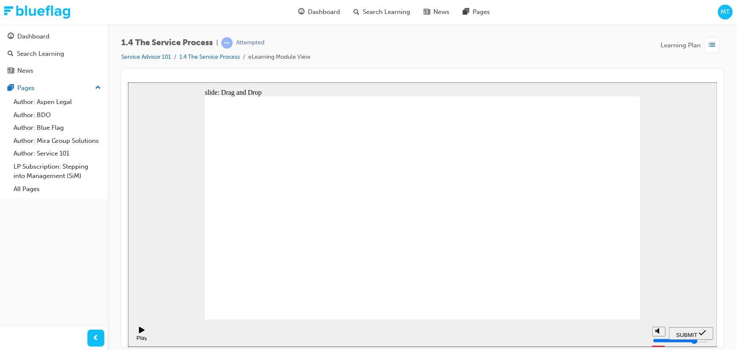
drag, startPoint x: 481, startPoint y: 246, endPoint x: 574, endPoint y: 167, distance: 122.0
drag, startPoint x: 424, startPoint y: 229, endPoint x: 424, endPoint y: 186, distance: 42.3
drag, startPoint x: 515, startPoint y: 222, endPoint x: 473, endPoint y: 169, distance: 67.4
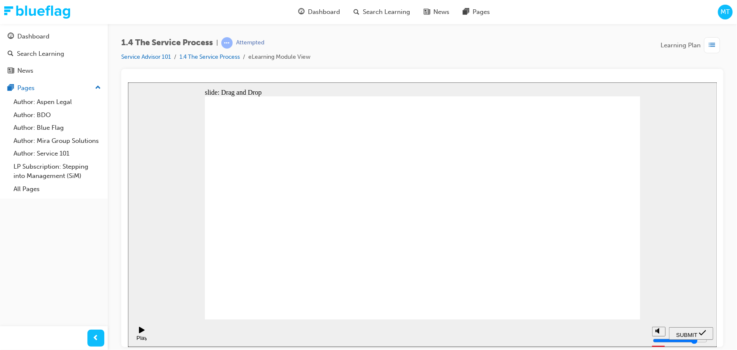
drag, startPoint x: 426, startPoint y: 212, endPoint x: 453, endPoint y: 248, distance: 44.8
drag, startPoint x: 233, startPoint y: 180, endPoint x: 260, endPoint y: 234, distance: 60.7
drag, startPoint x: 274, startPoint y: 175, endPoint x: 250, endPoint y: 176, distance: 23.7
drag, startPoint x: 347, startPoint y: 262, endPoint x: 283, endPoint y: 176, distance: 107.5
drag, startPoint x: 421, startPoint y: 227, endPoint x: 415, endPoint y: 174, distance: 54.0
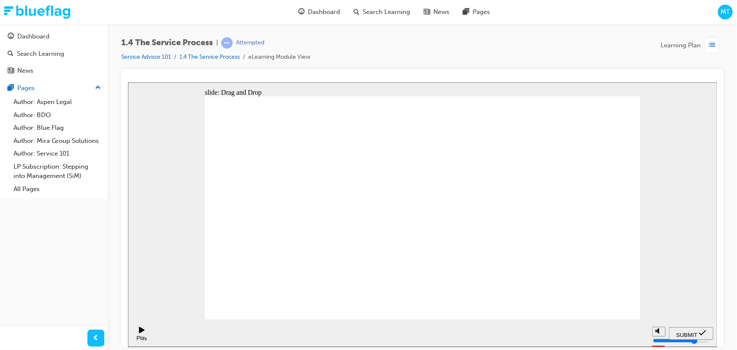
drag, startPoint x: 426, startPoint y: 246, endPoint x: 853, endPoint y: 361, distance: 442.3
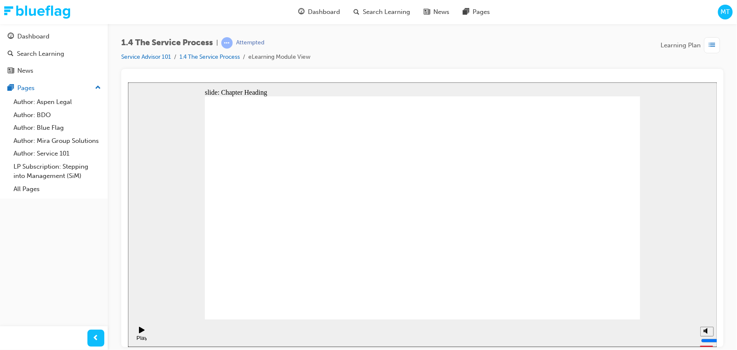
radio input "true"
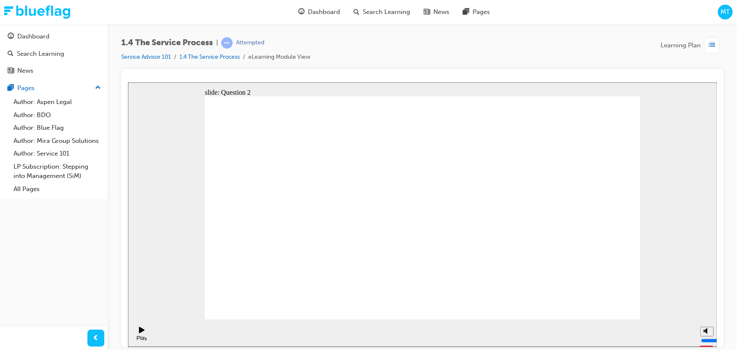
radio input "true"
drag, startPoint x: 269, startPoint y: 302, endPoint x: 554, endPoint y: 191, distance: 305.5
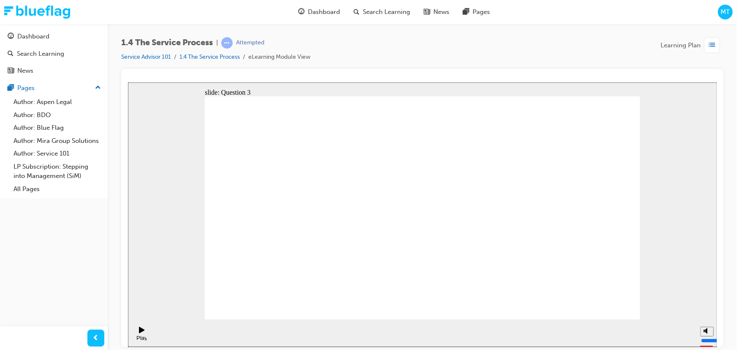
drag, startPoint x: 370, startPoint y: 279, endPoint x: 431, endPoint y: 206, distance: 95.4
drag, startPoint x: 460, startPoint y: 256, endPoint x: 405, endPoint y: 228, distance: 62.0
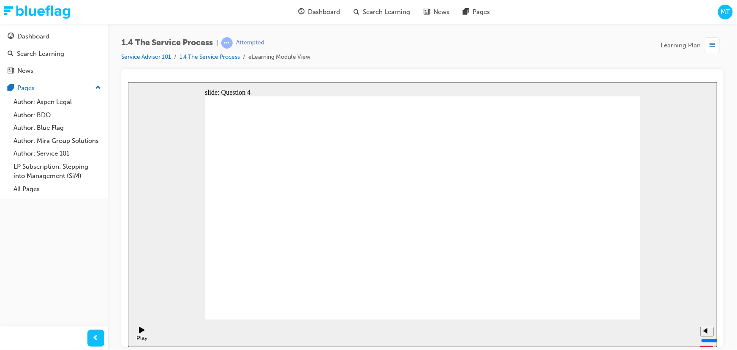
radio input "true"
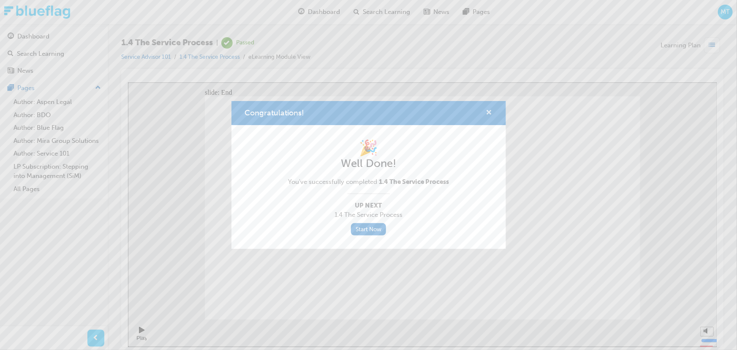
click at [488, 114] on span "cross-icon" at bounding box center [489, 113] width 6 height 8
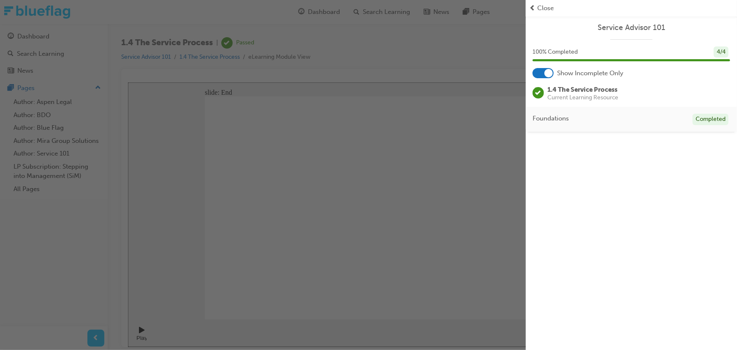
click at [543, 11] on span "Close" at bounding box center [546, 8] width 16 height 10
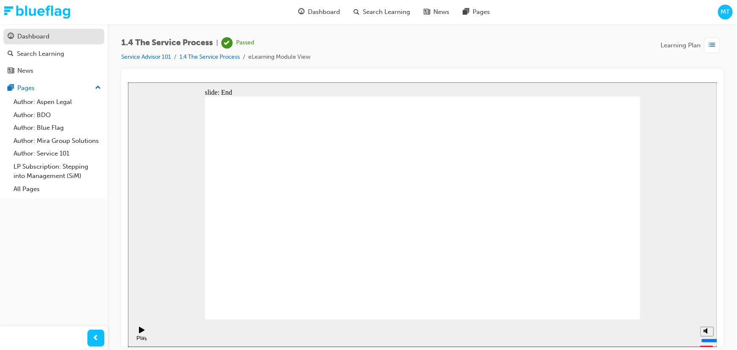
click at [29, 33] on div "Dashboard" at bounding box center [33, 37] width 32 height 10
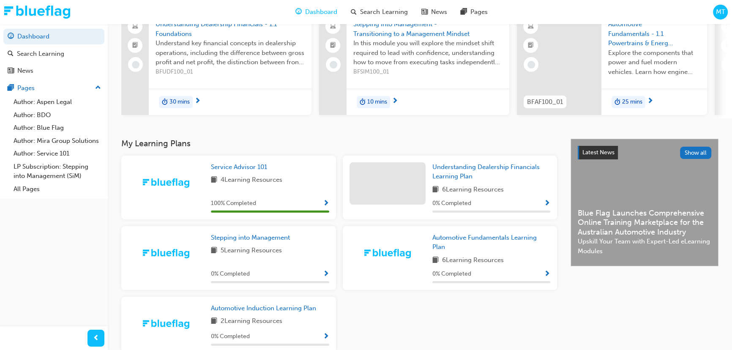
scroll to position [115, 0]
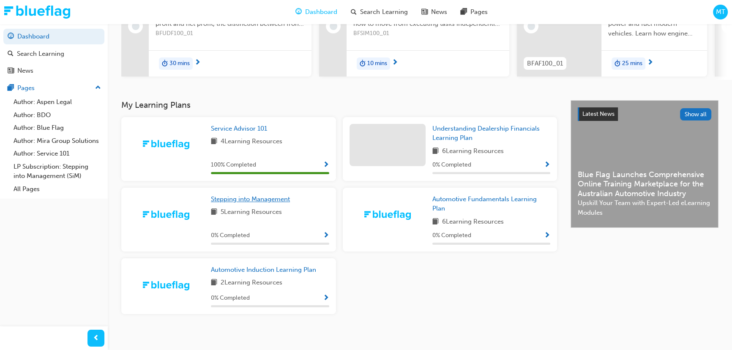
click at [249, 199] on span "Stepping into Management" at bounding box center [250, 199] width 79 height 8
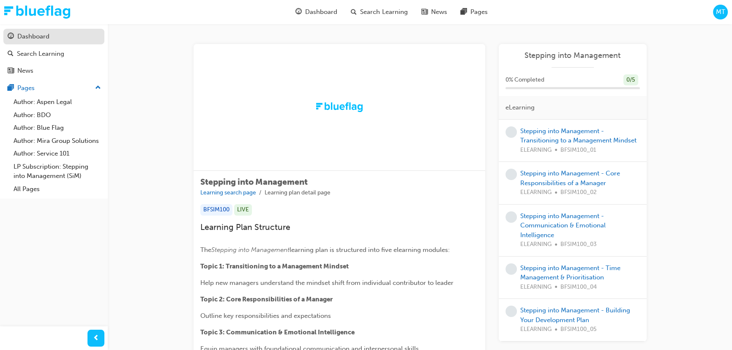
click at [34, 38] on div "Dashboard" at bounding box center [33, 37] width 32 height 10
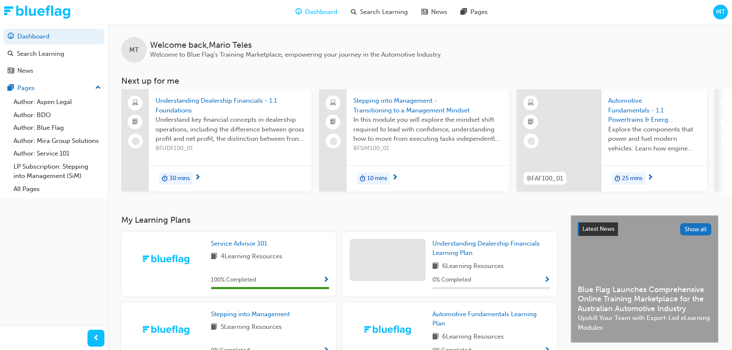
scroll to position [38, 0]
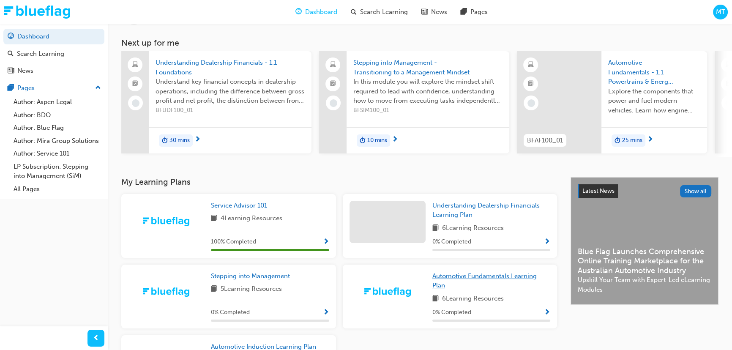
click at [465, 277] on span "Automotive Fundamentals Learning Plan" at bounding box center [484, 280] width 104 height 17
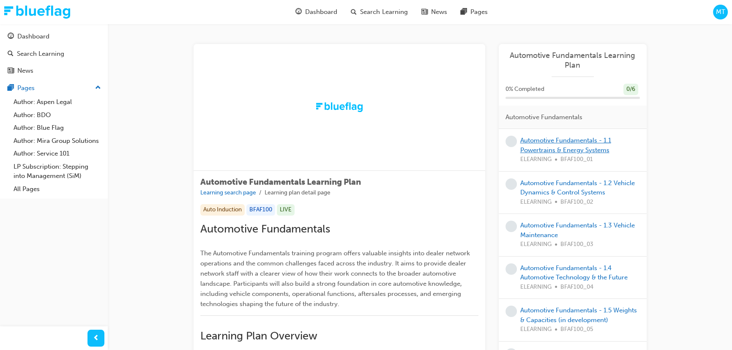
click at [558, 147] on link "Automotive Fundamentals - 1.1 Powertrains & Energy Systems" at bounding box center [565, 144] width 91 height 17
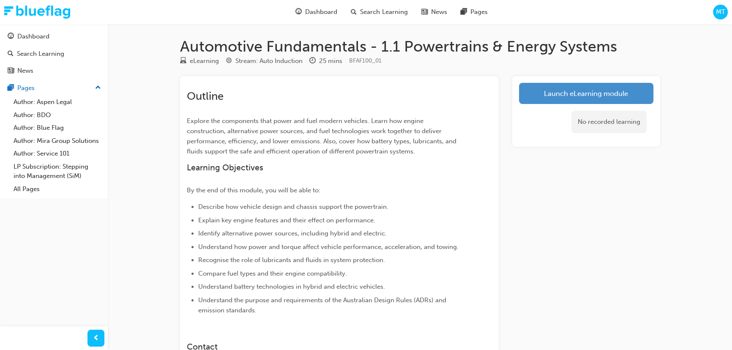
click at [571, 91] on link "Launch eLearning module" at bounding box center [586, 93] width 134 height 21
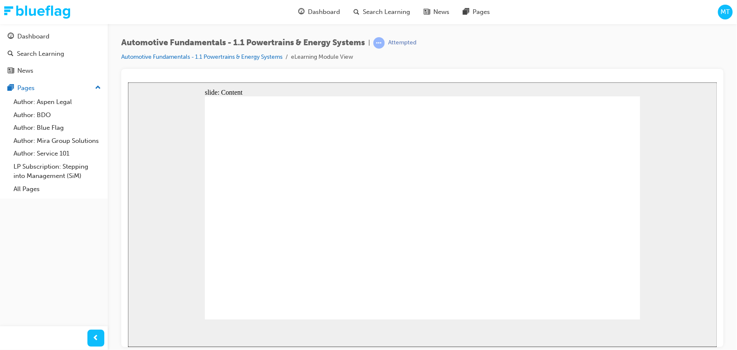
drag, startPoint x: 380, startPoint y: 251, endPoint x: 380, endPoint y: 243, distance: 8.0
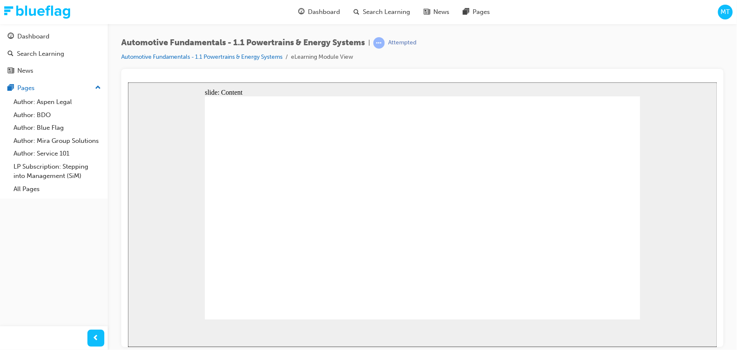
drag, startPoint x: 478, startPoint y: 167, endPoint x: 485, endPoint y: 167, distance: 6.8
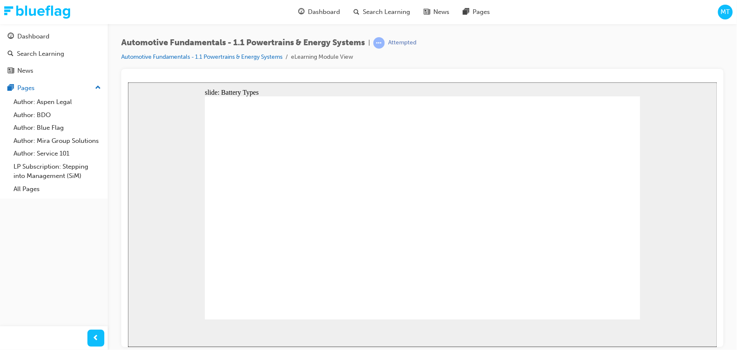
drag, startPoint x: 498, startPoint y: 232, endPoint x: 459, endPoint y: 203, distance: 48.7
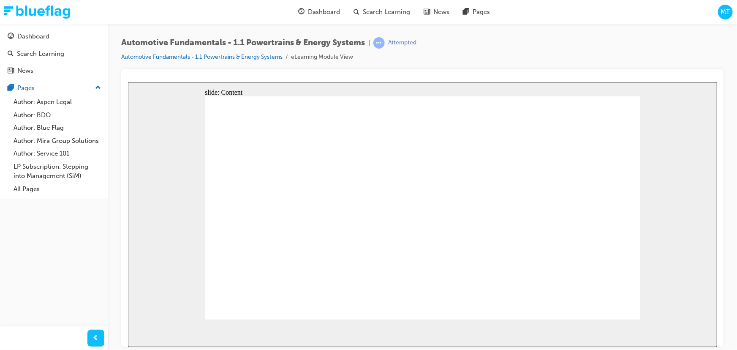
click at [704, 334] on icon "Next (Ctrl+Alt+Period)" at bounding box center [705, 332] width 4 height 8
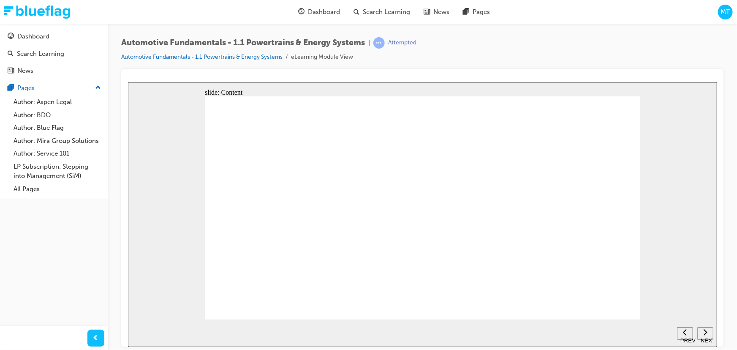
radio input "true"
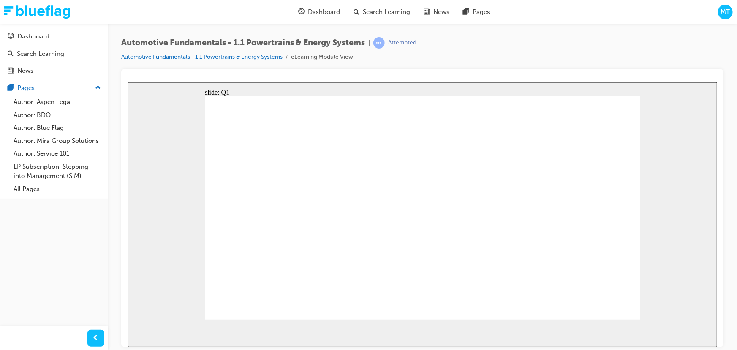
radio input "false"
radio input "true"
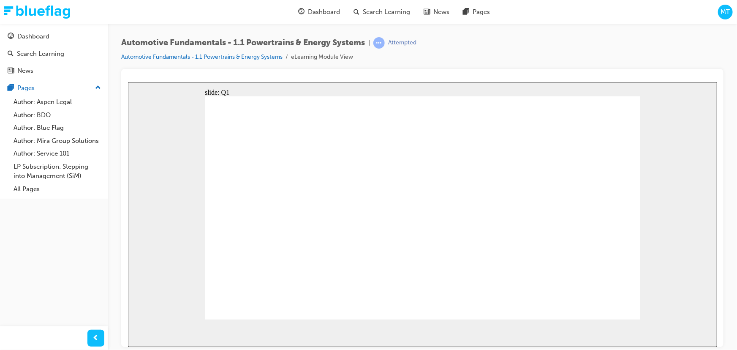
radio input "true"
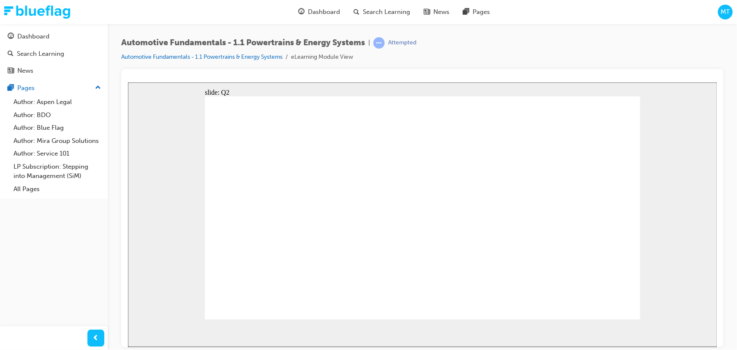
radio input "true"
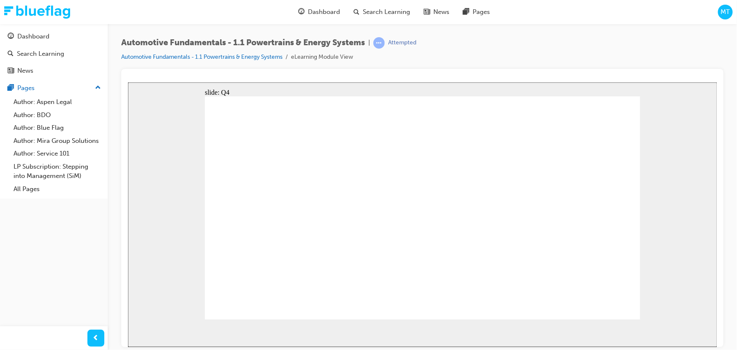
radio input "true"
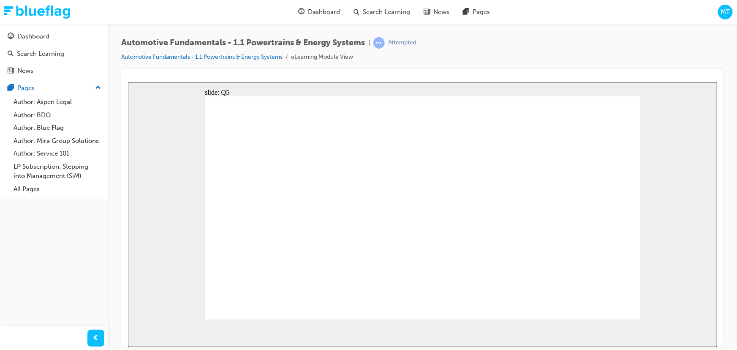
radio input "true"
click at [38, 35] on div "Dashboard" at bounding box center [33, 37] width 32 height 10
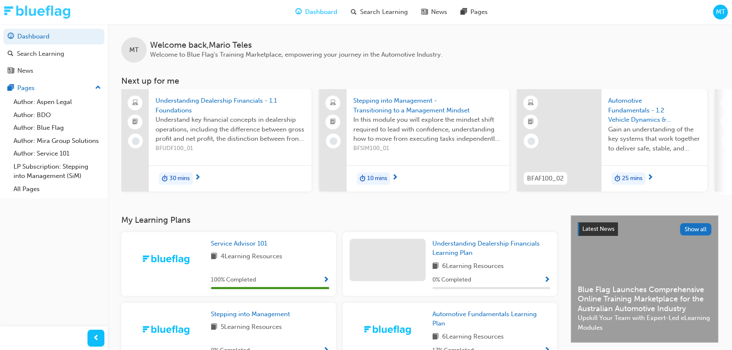
click at [28, 10] on img at bounding box center [37, 11] width 66 height 13
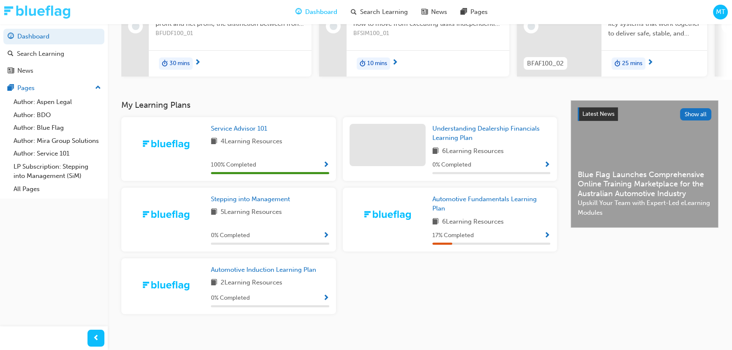
scroll to position [123, 0]
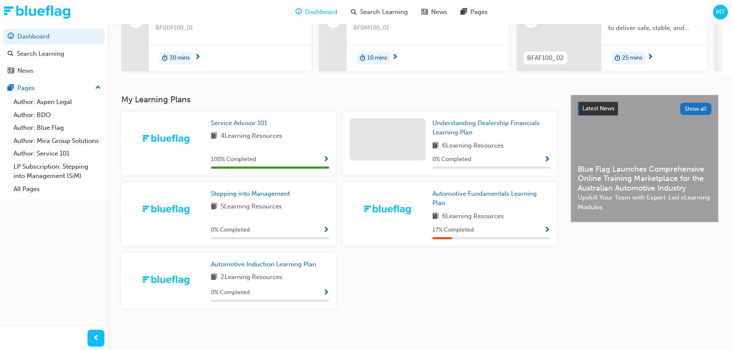
click at [627, 166] on span "Blue Flag Launches Comprehensive Online Training Marketplace for the Australian…" at bounding box center [645, 178] width 134 height 29
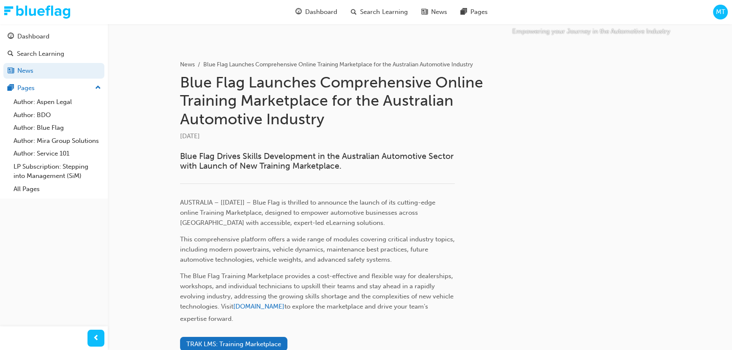
scroll to position [203, 0]
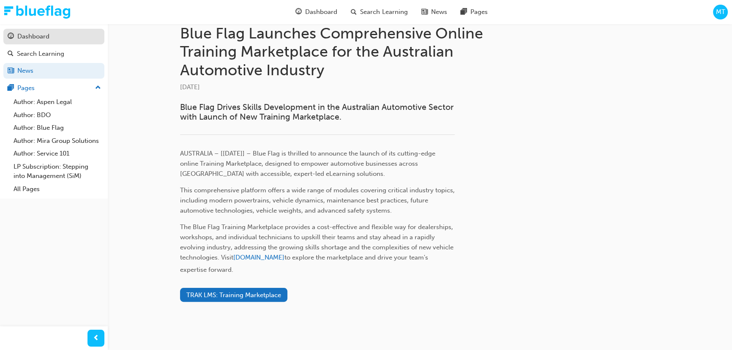
click at [30, 35] on div "Dashboard" at bounding box center [33, 37] width 32 height 10
